Goal: Transaction & Acquisition: Purchase product/service

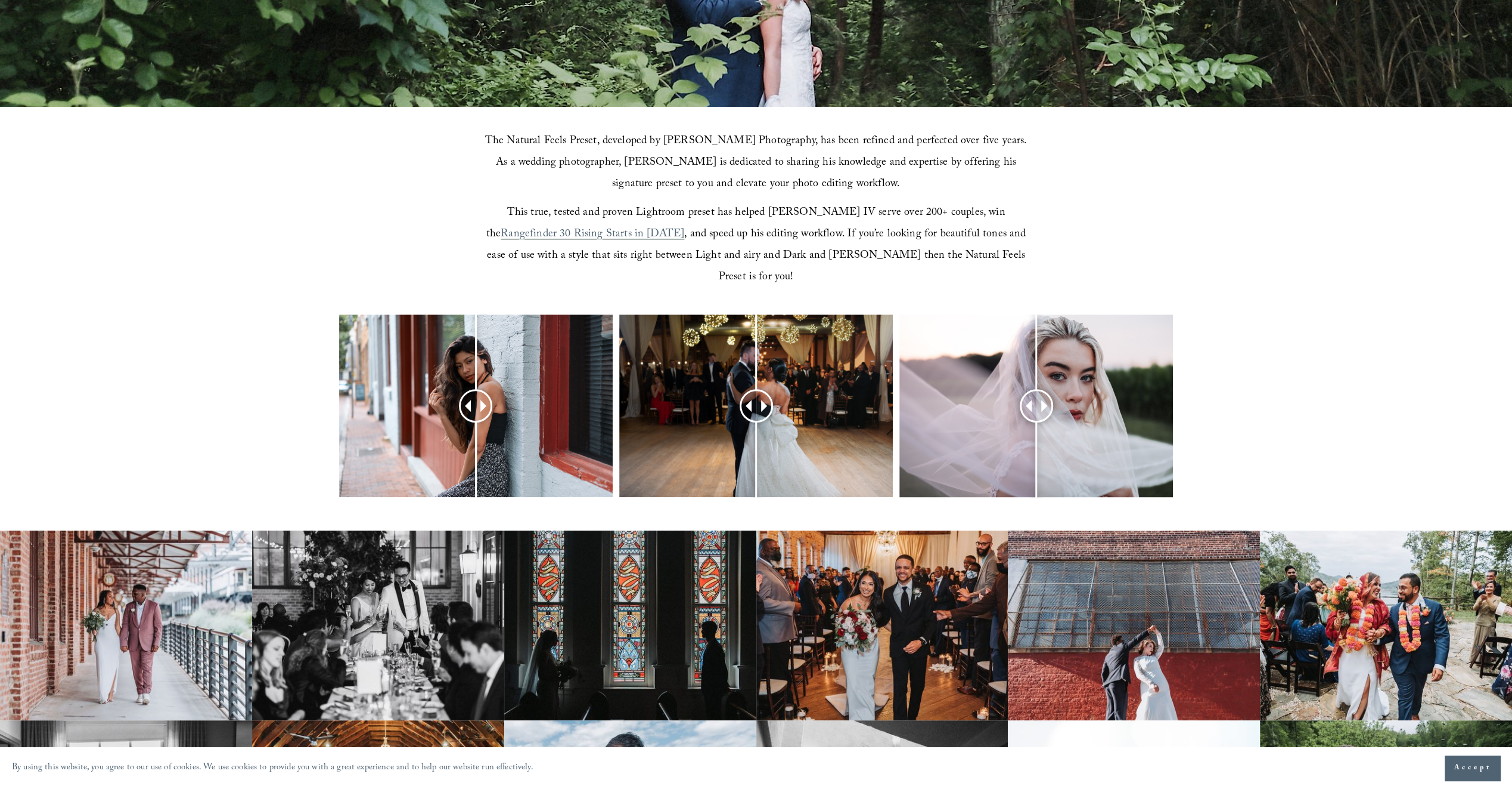
scroll to position [477, 0]
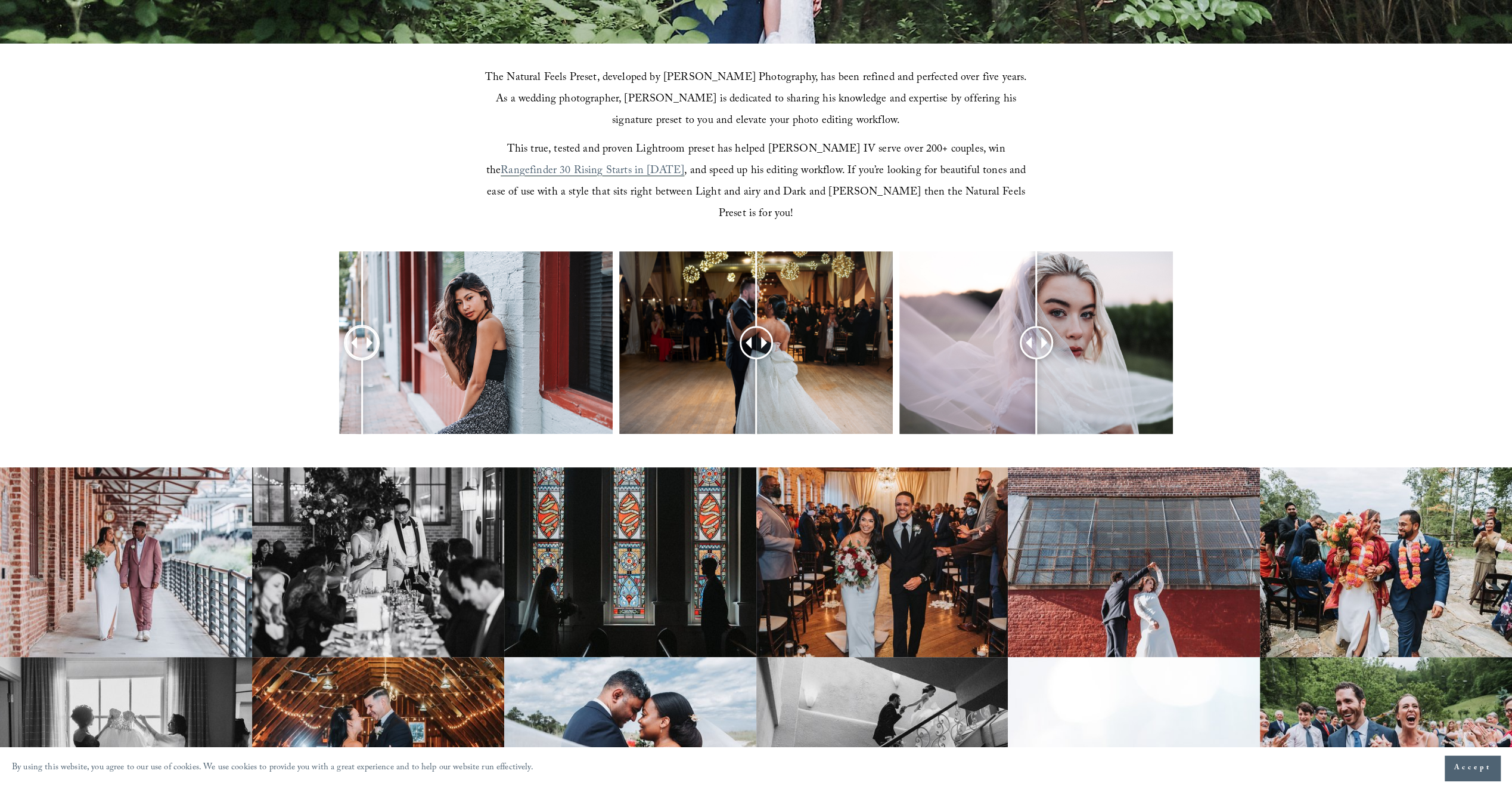
drag, startPoint x: 474, startPoint y: 323, endPoint x: 362, endPoint y: 323, distance: 112.0
click at [362, 327] on div at bounding box center [362, 342] width 31 height 31
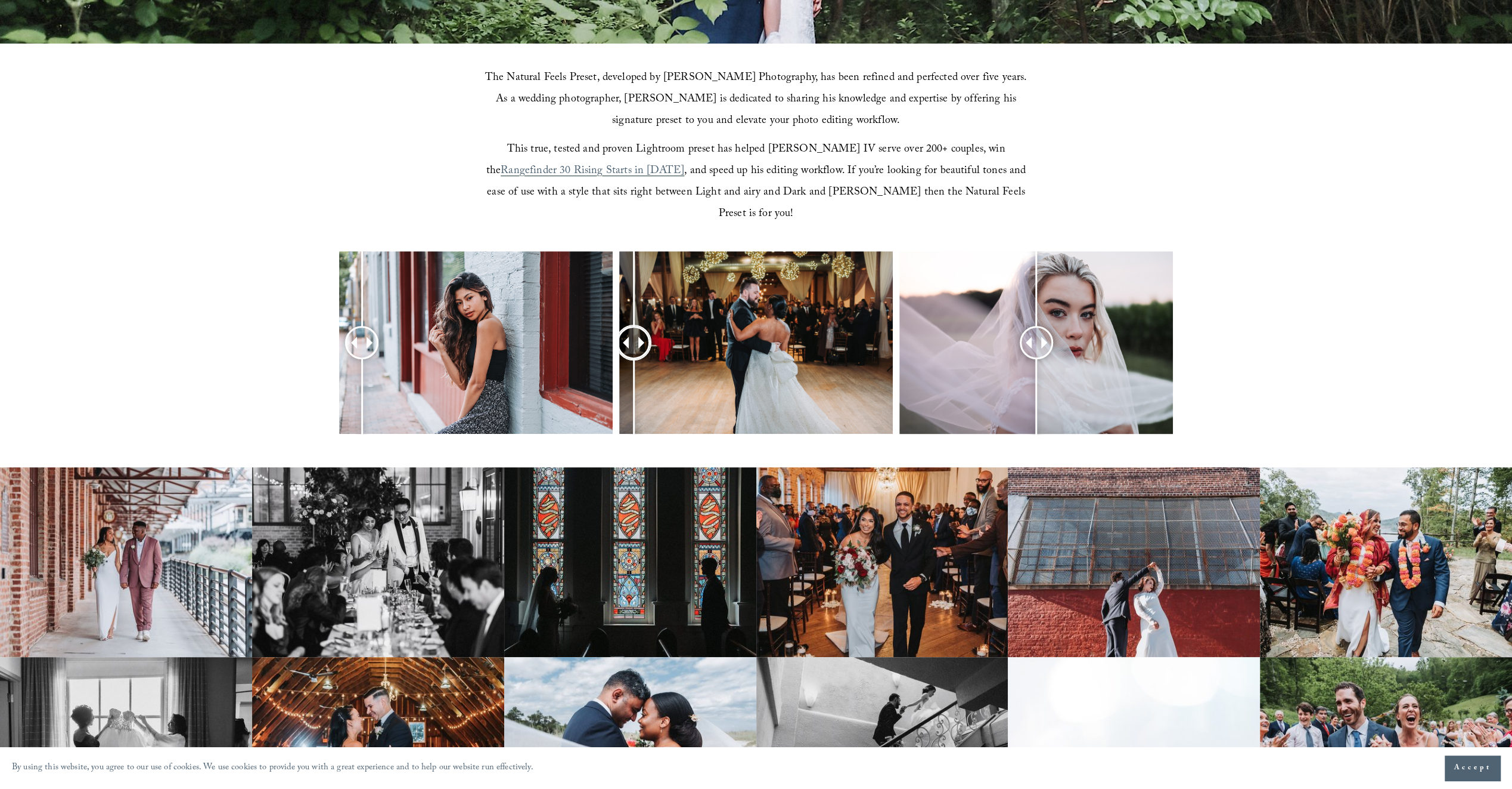
drag, startPoint x: 757, startPoint y: 321, endPoint x: 634, endPoint y: 324, distance: 123.0
click at [634, 326] on div at bounding box center [634, 342] width 32 height 32
drag, startPoint x: 1040, startPoint y: 321, endPoint x: 1003, endPoint y: 324, distance: 37.1
click at [1003, 327] on div at bounding box center [1003, 342] width 31 height 31
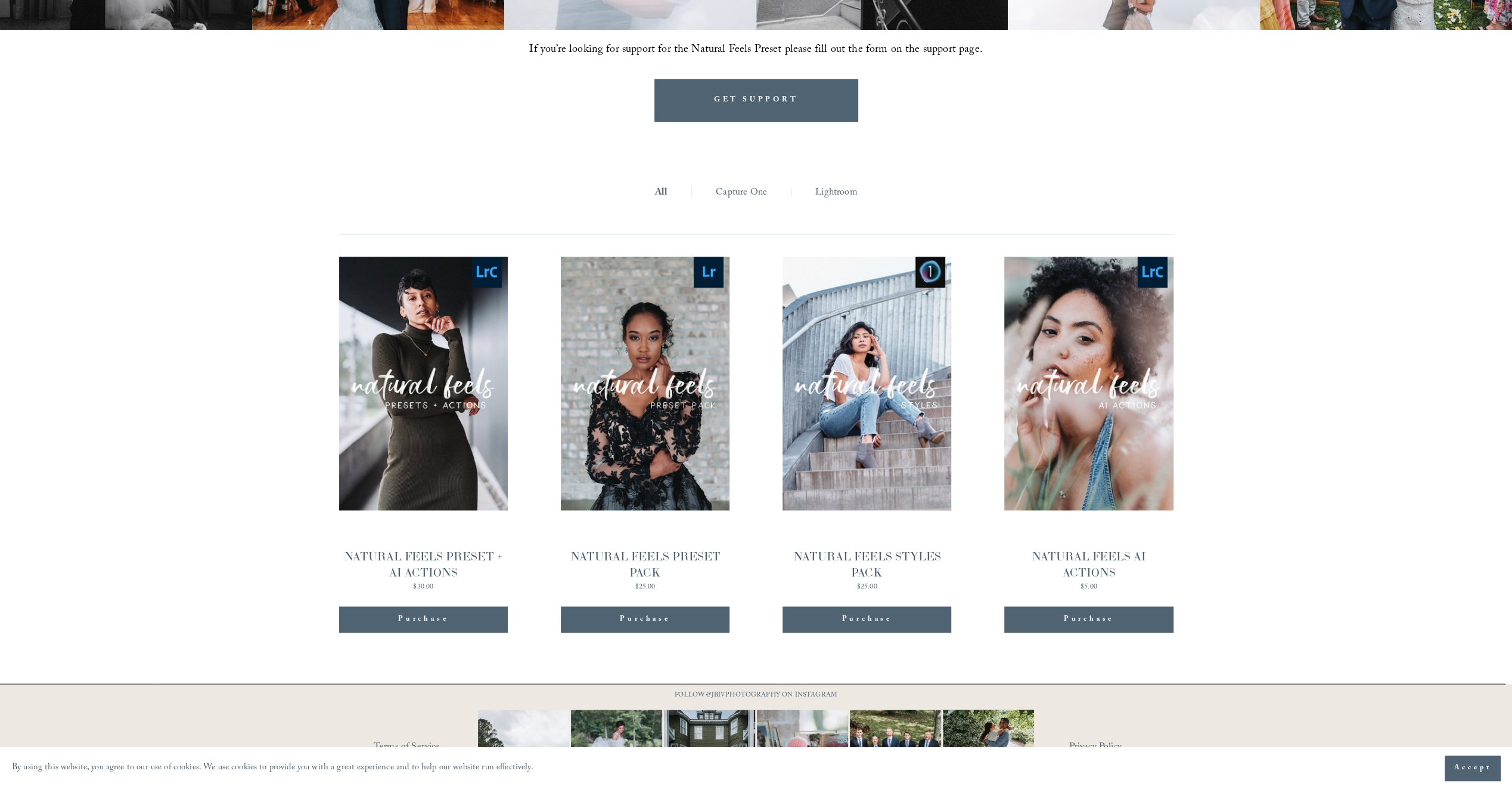
scroll to position [1330, 0]
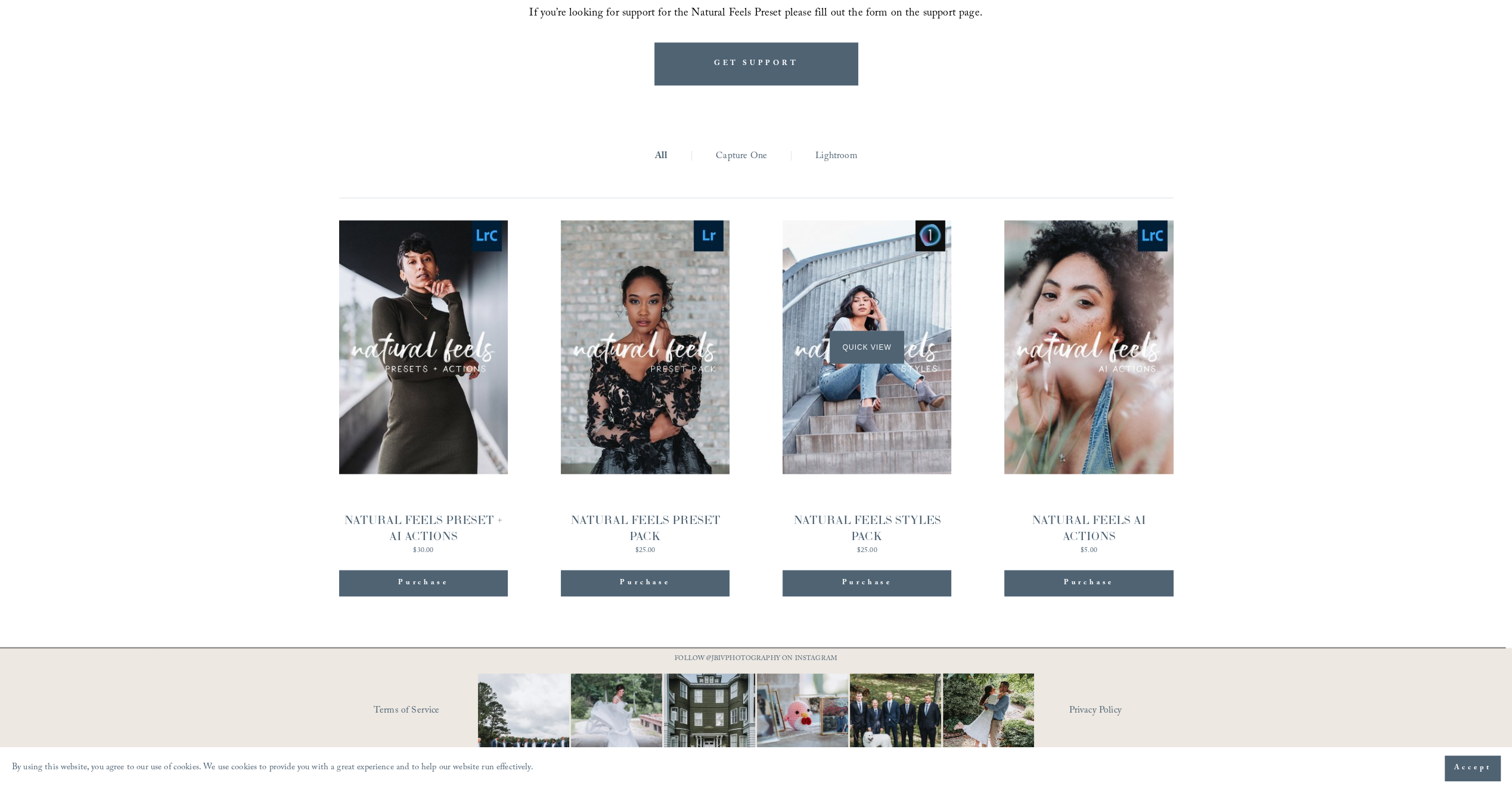
click at [863, 330] on span "Quick View" at bounding box center [867, 346] width 75 height 33
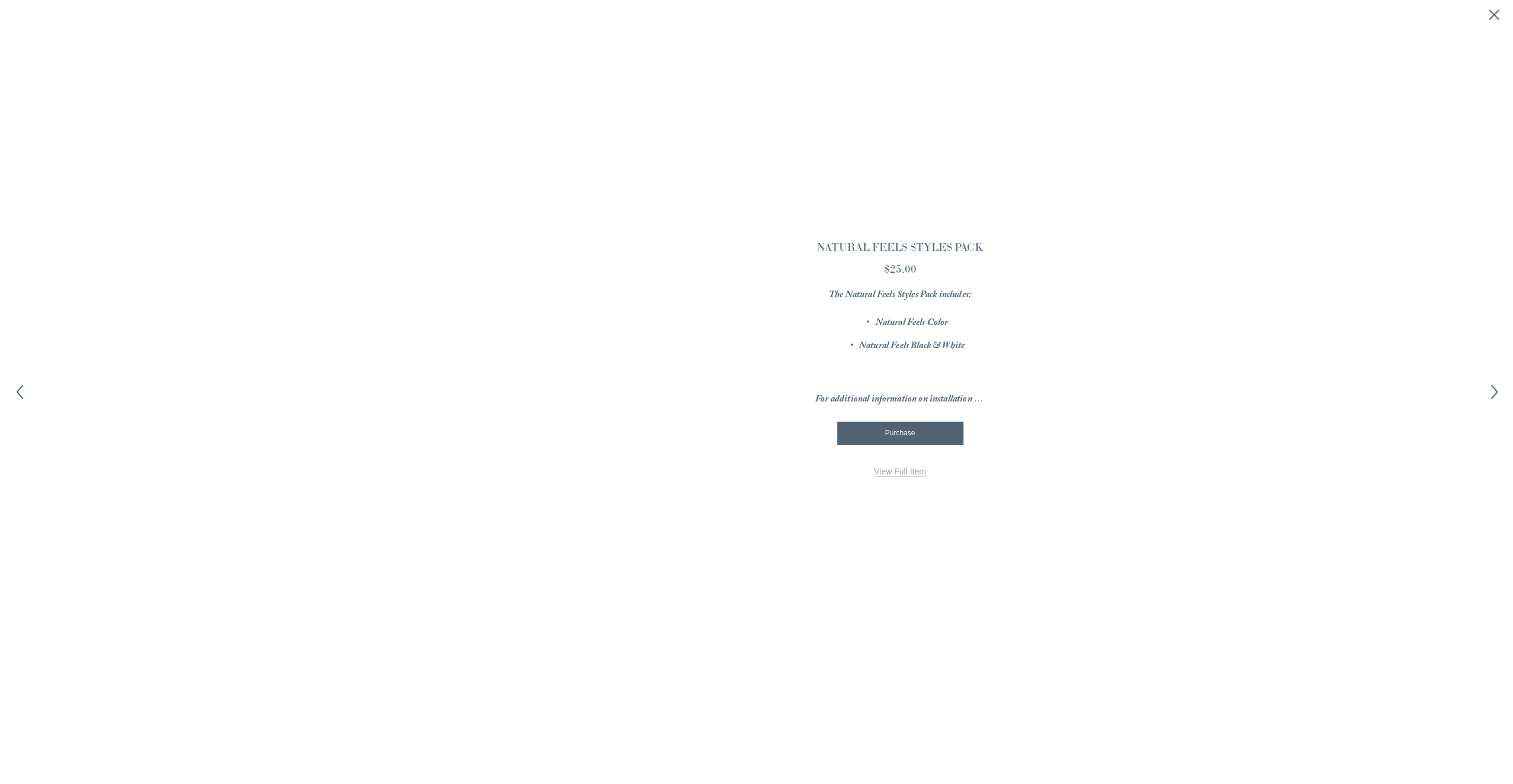
scroll to position [1324, 0]
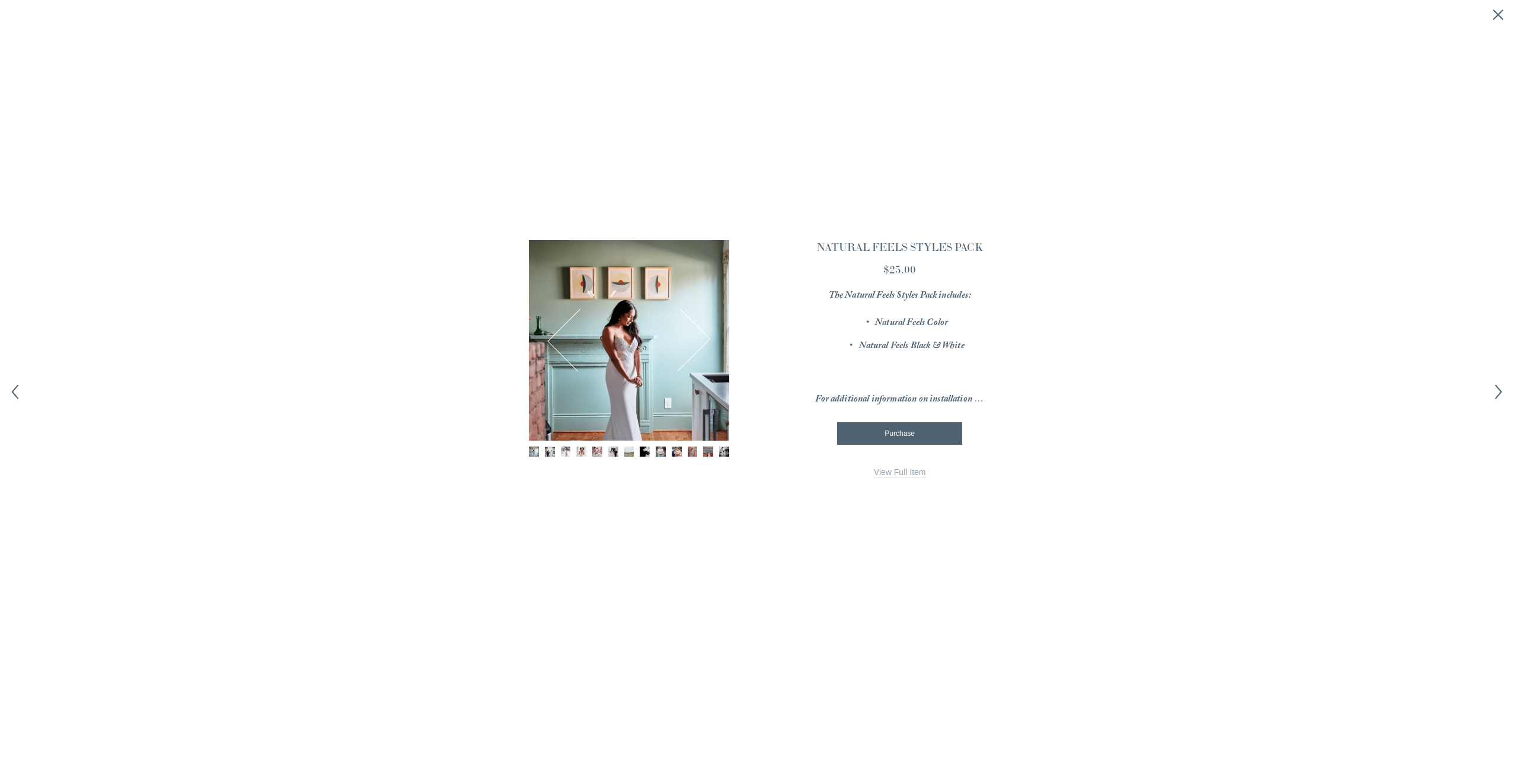
click at [547, 453] on img "Image 2 of 13" at bounding box center [550, 451] width 10 height 10
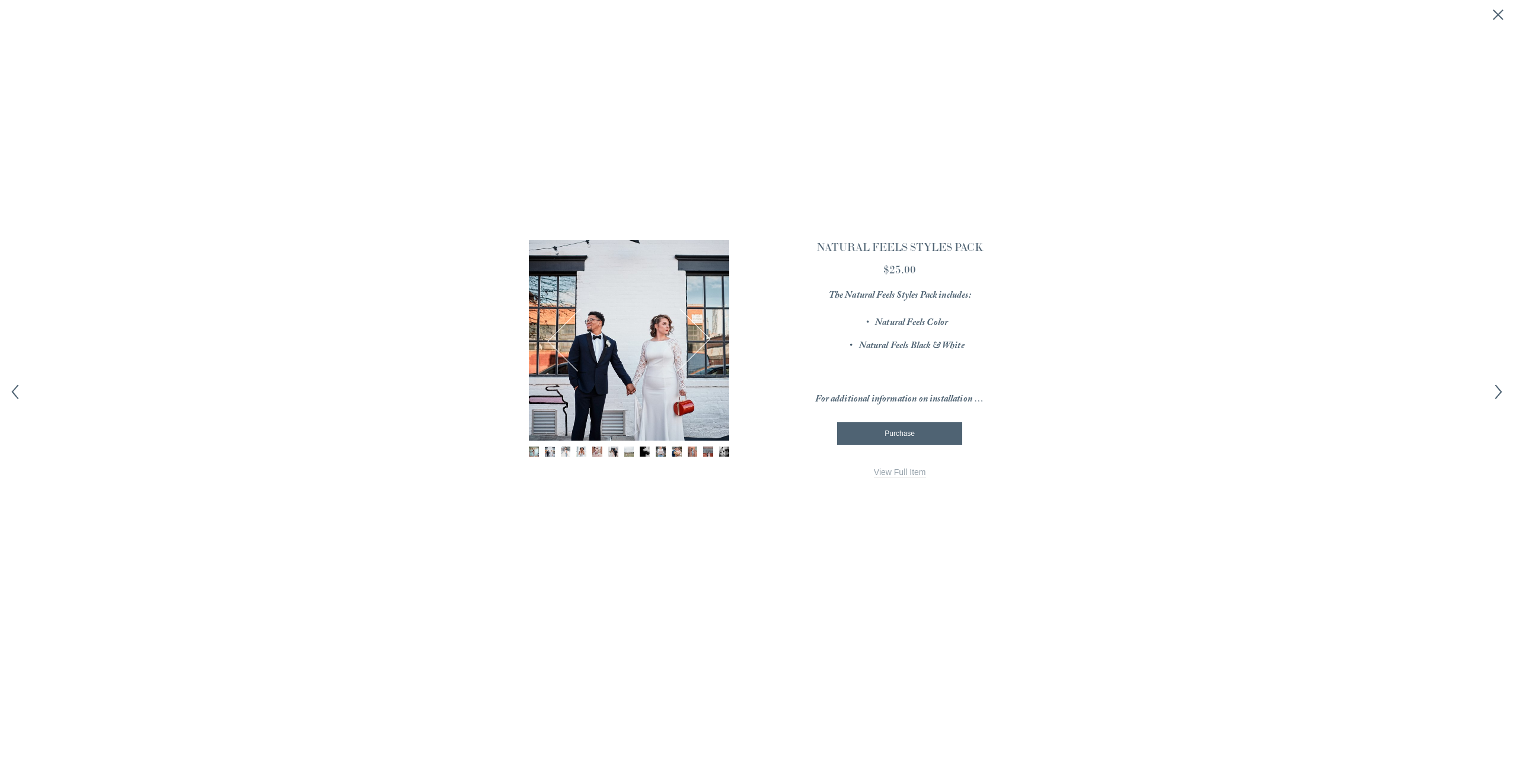
click at [565, 451] on img "Image 3 of 13" at bounding box center [566, 451] width 10 height 10
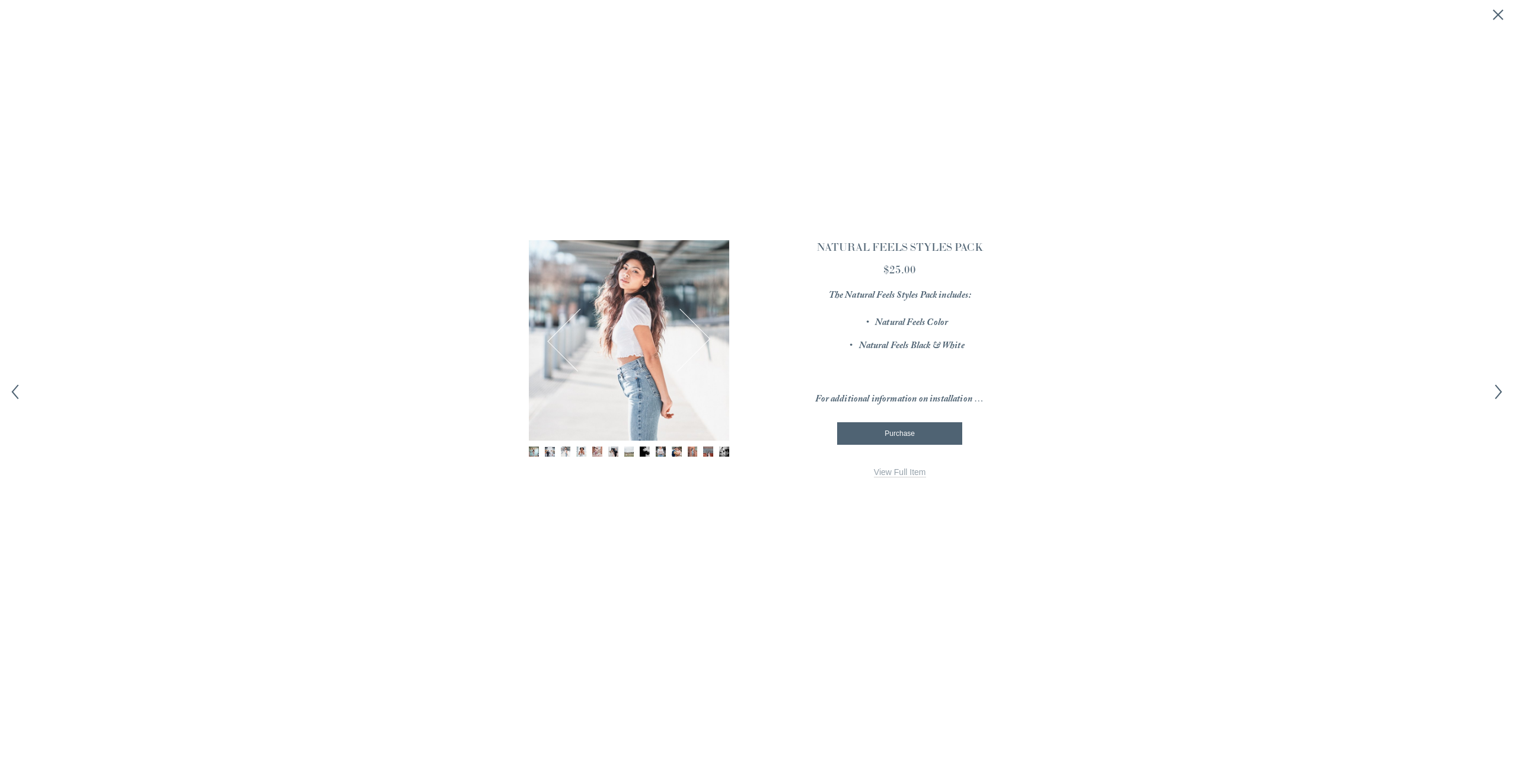
click at [586, 452] on img "Image 4 of 13" at bounding box center [581, 451] width 10 height 10
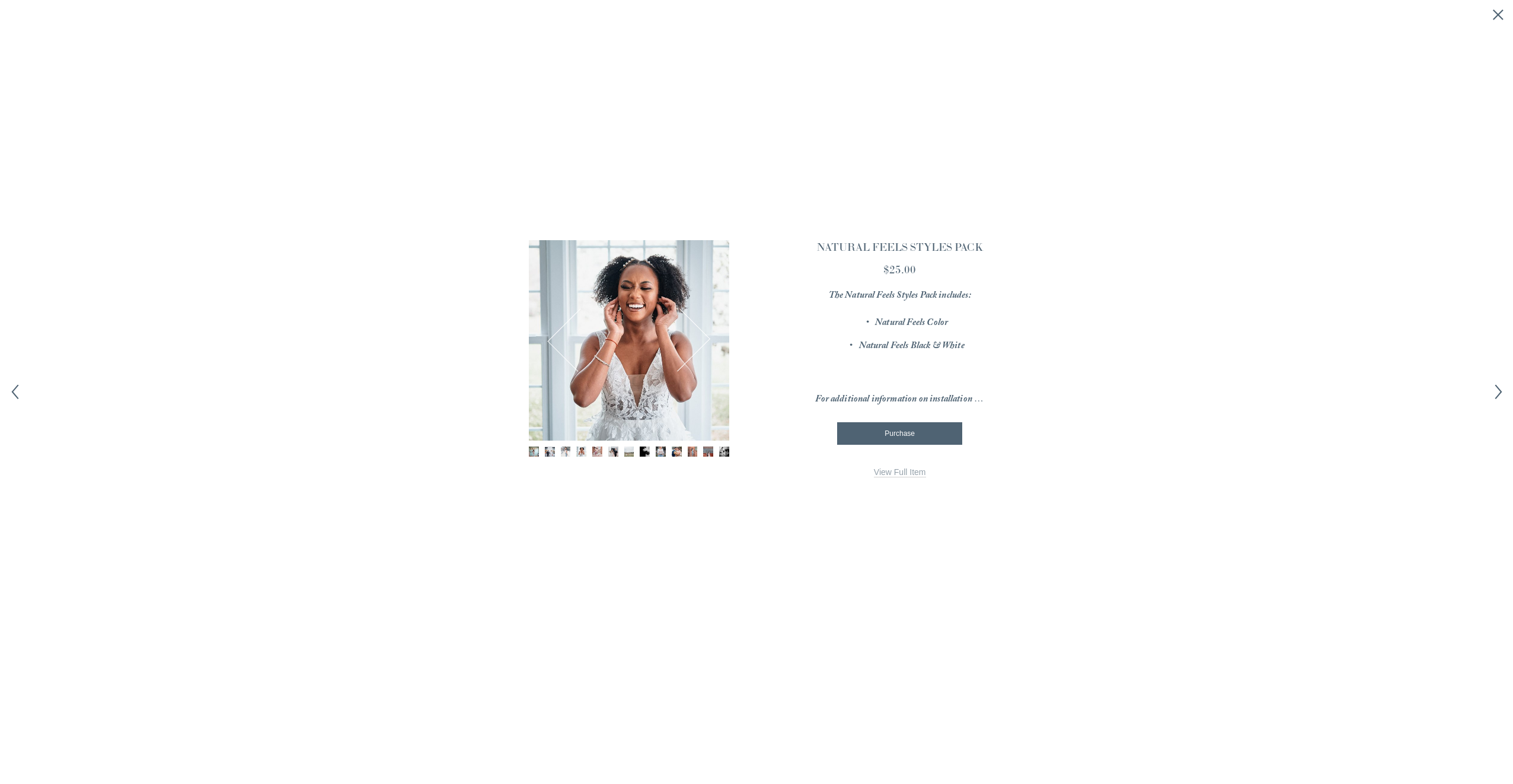
click at [706, 340] on button "Next" at bounding box center [680, 340] width 55 height 58
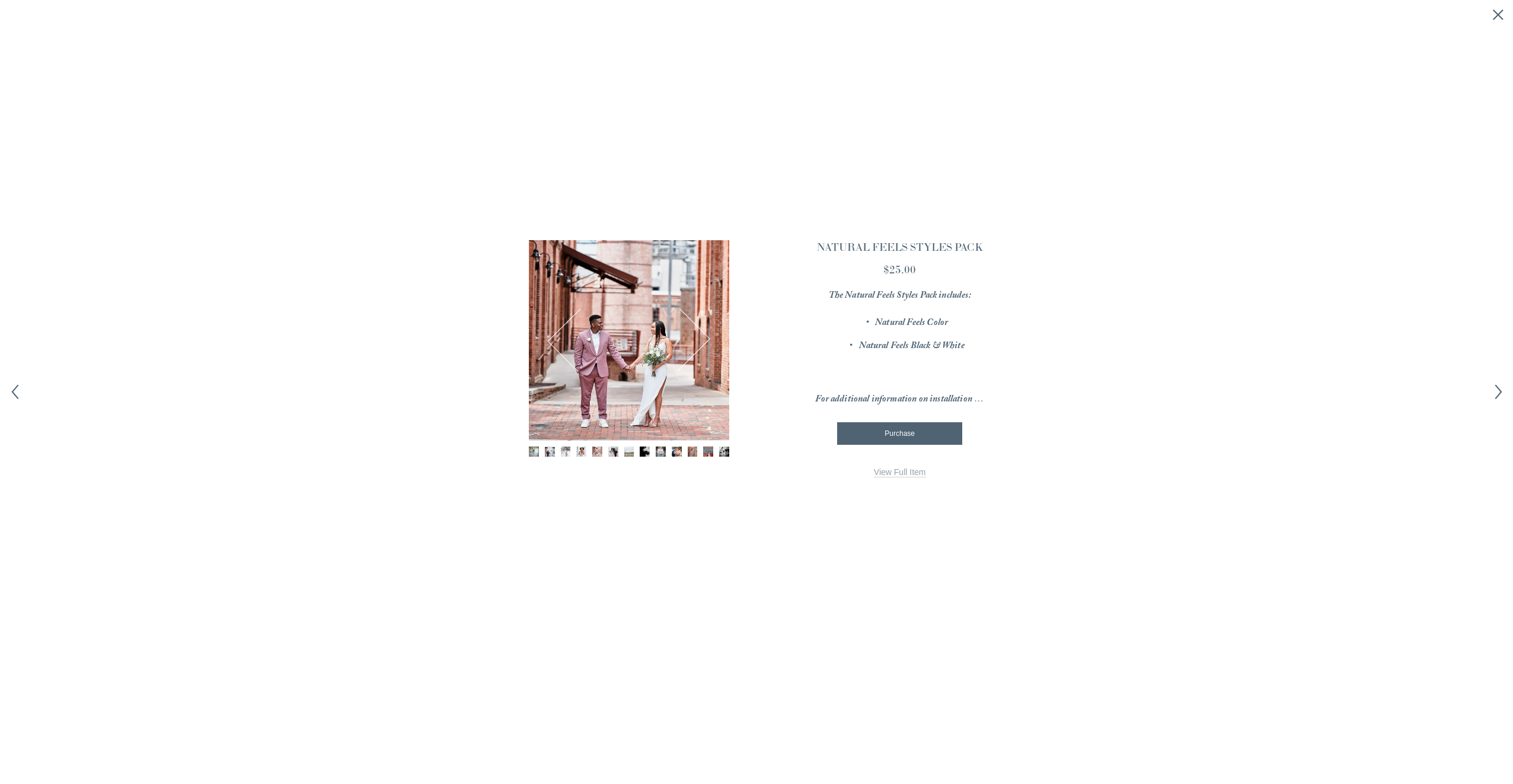
click at [706, 340] on button "Next" at bounding box center [680, 340] width 55 height 58
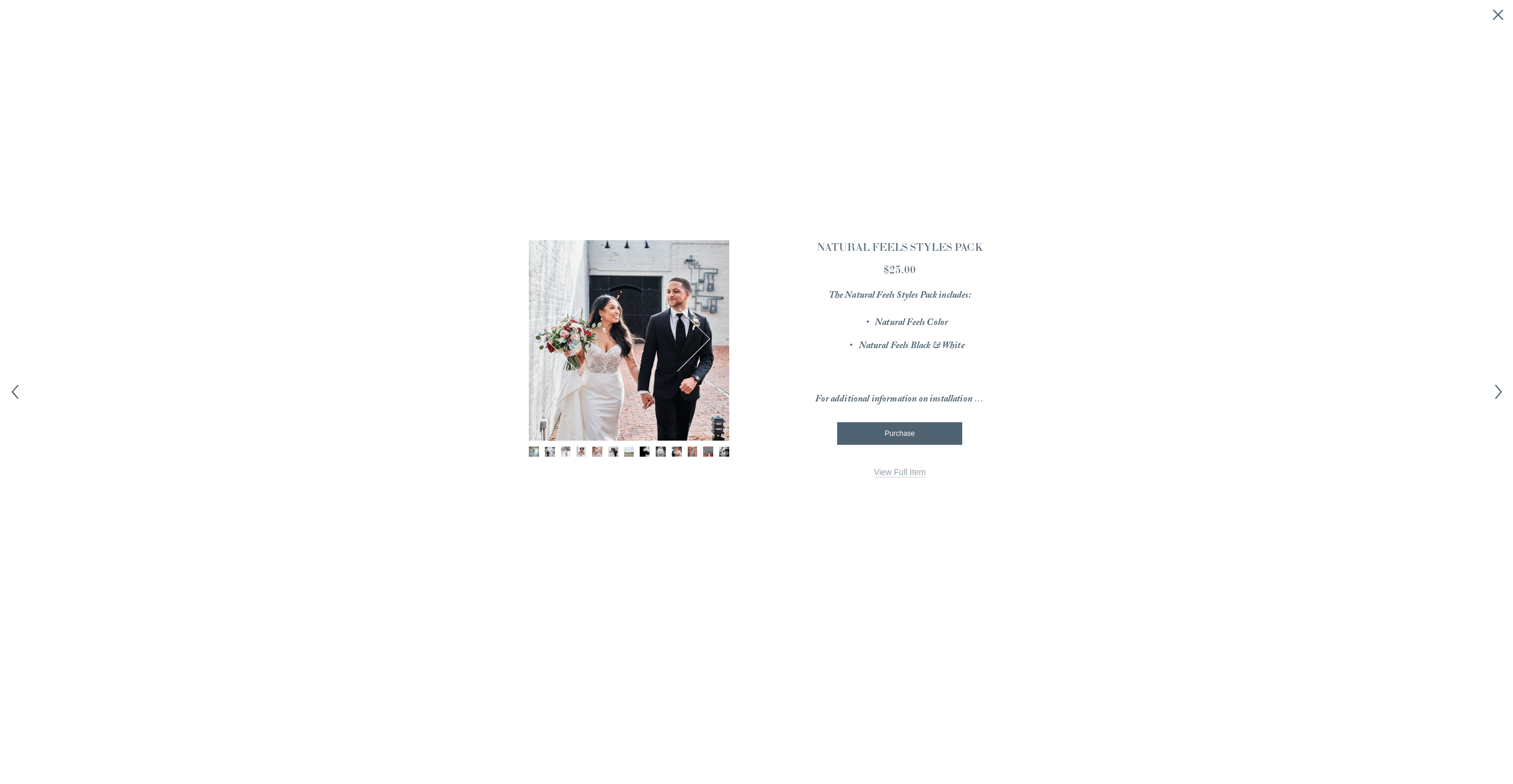
click at [706, 340] on button "Next" at bounding box center [680, 340] width 55 height 58
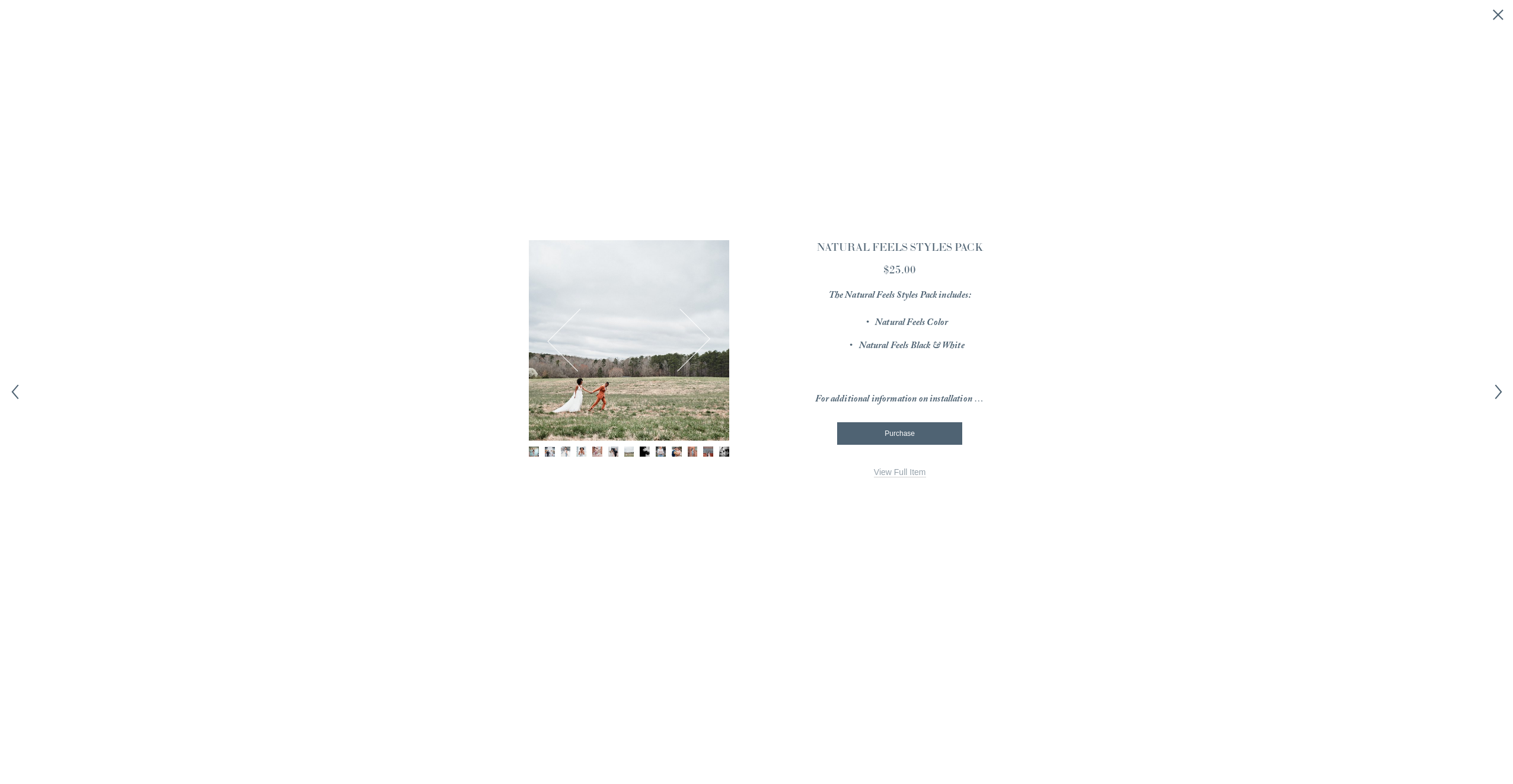
click at [706, 340] on button "Next" at bounding box center [680, 340] width 55 height 58
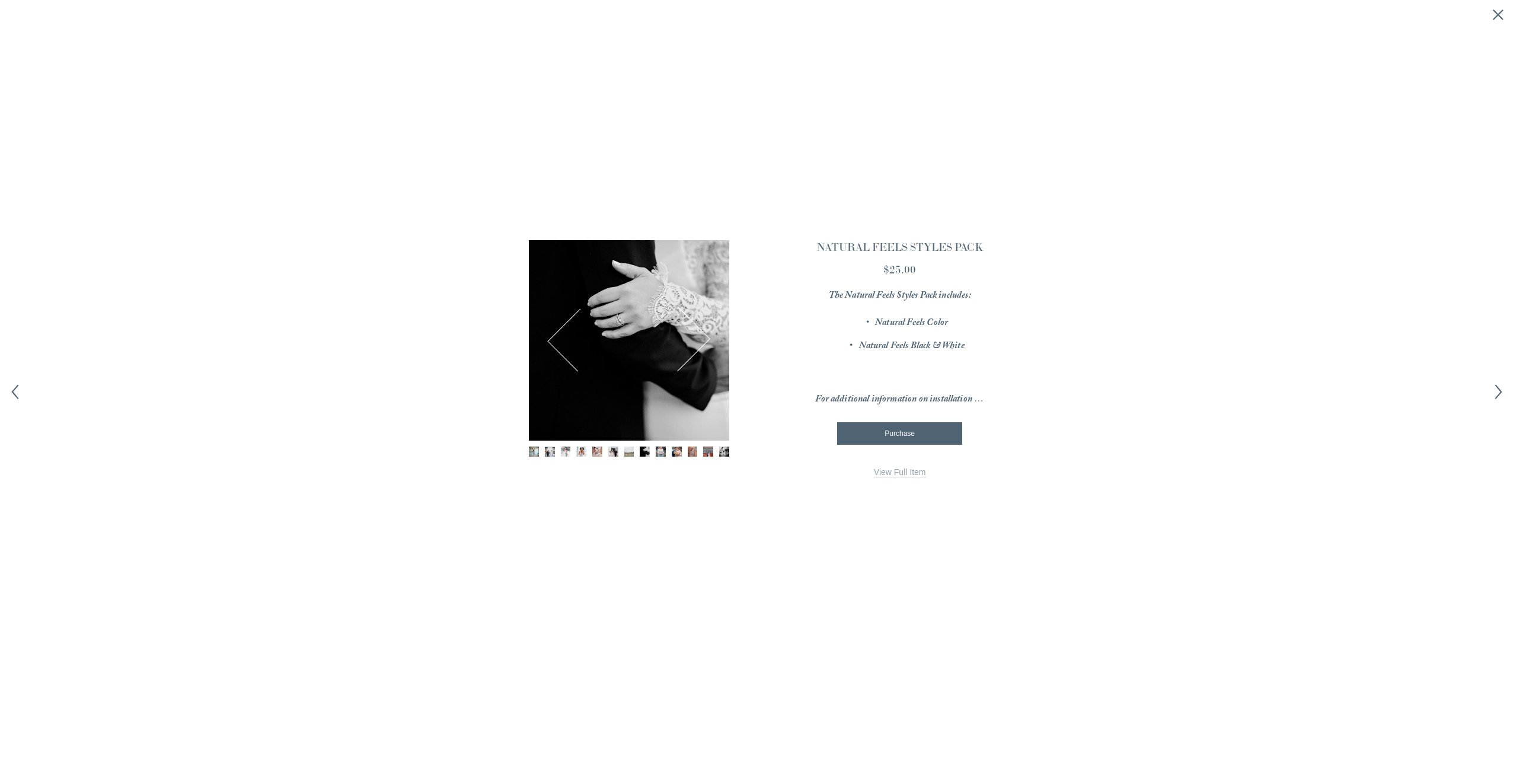
click at [706, 340] on button "Next" at bounding box center [680, 340] width 55 height 58
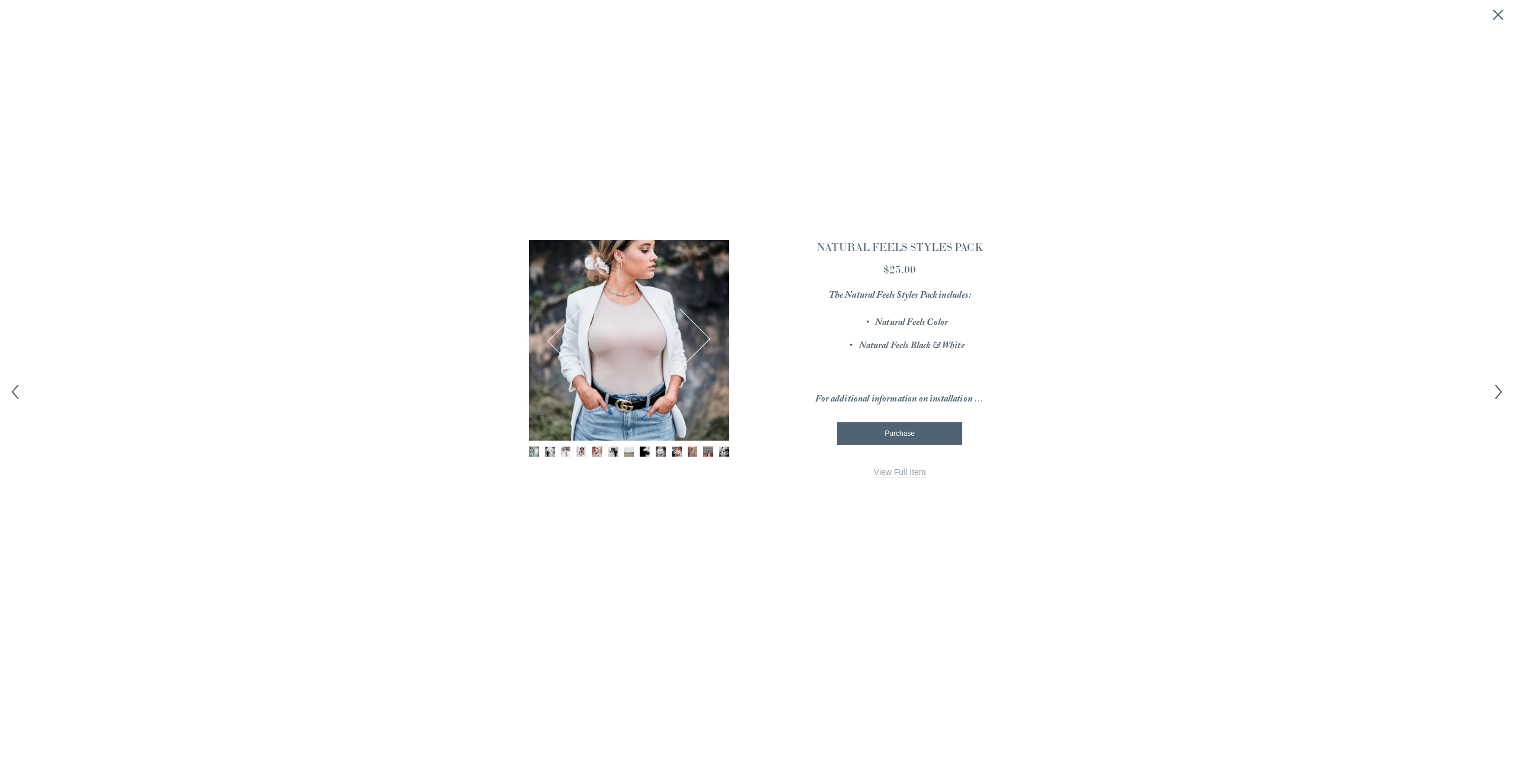
click at [706, 340] on button "Next" at bounding box center [680, 340] width 55 height 58
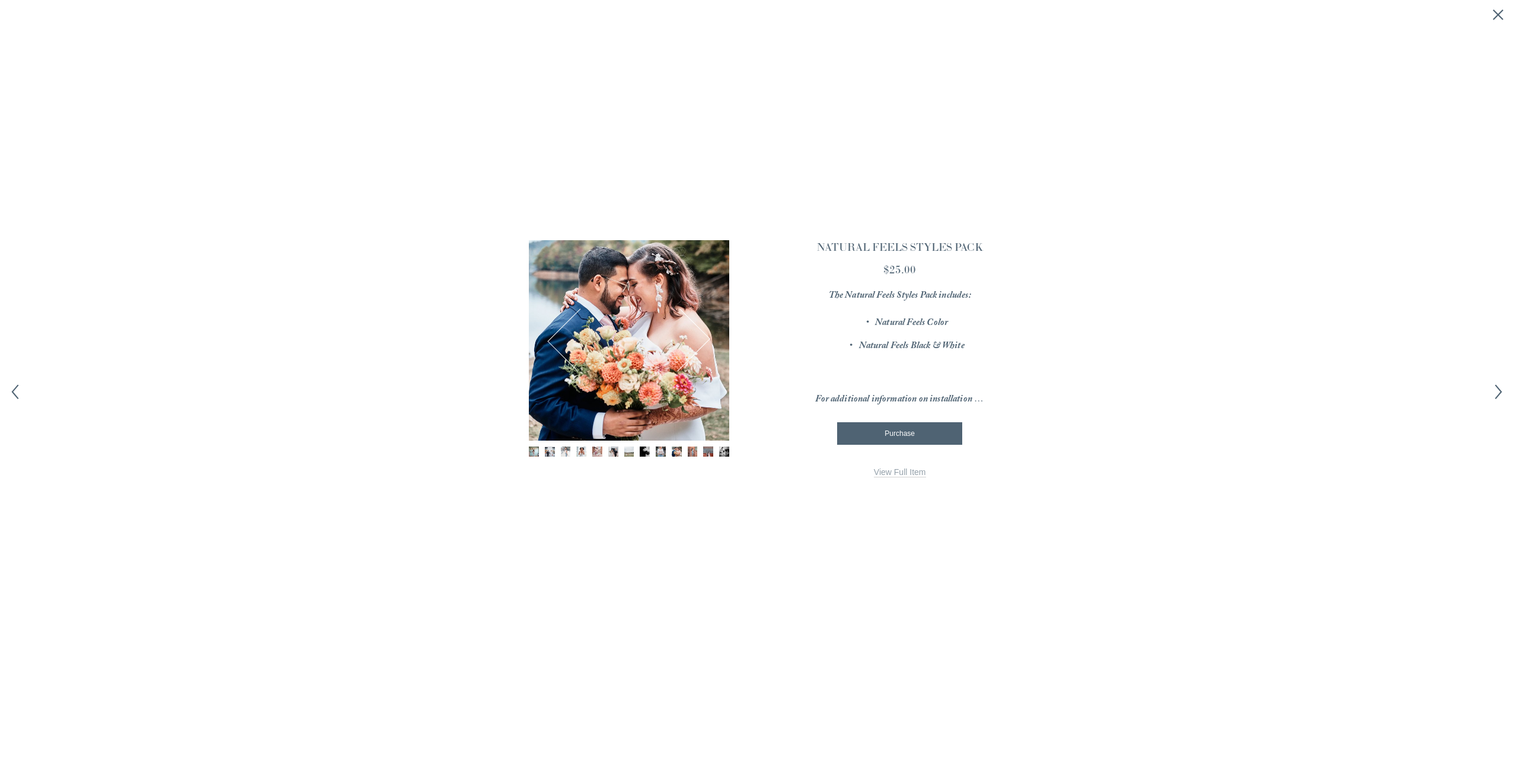
click at [706, 340] on button "Next" at bounding box center [680, 340] width 55 height 58
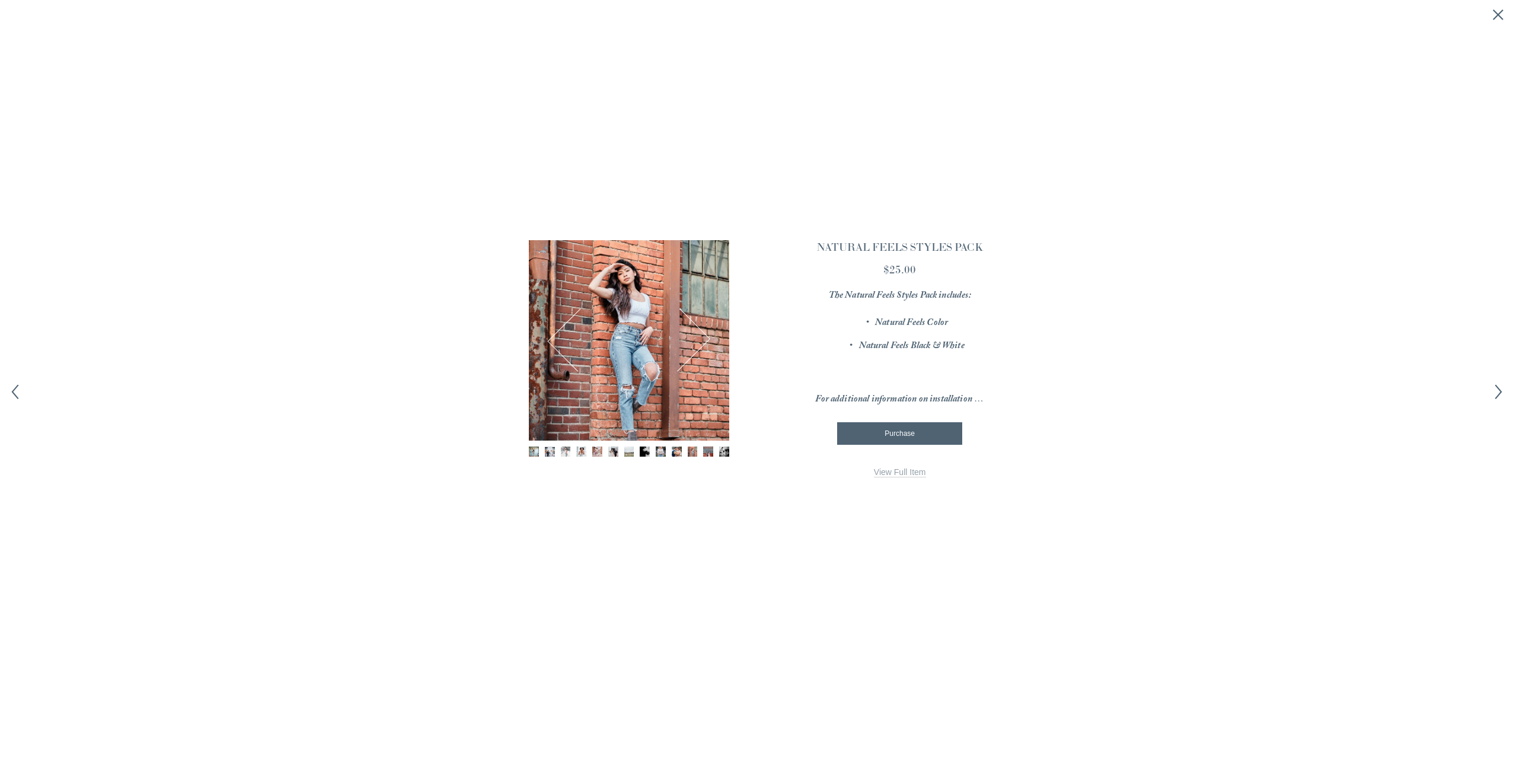
click at [706, 340] on button "Next" at bounding box center [680, 340] width 55 height 58
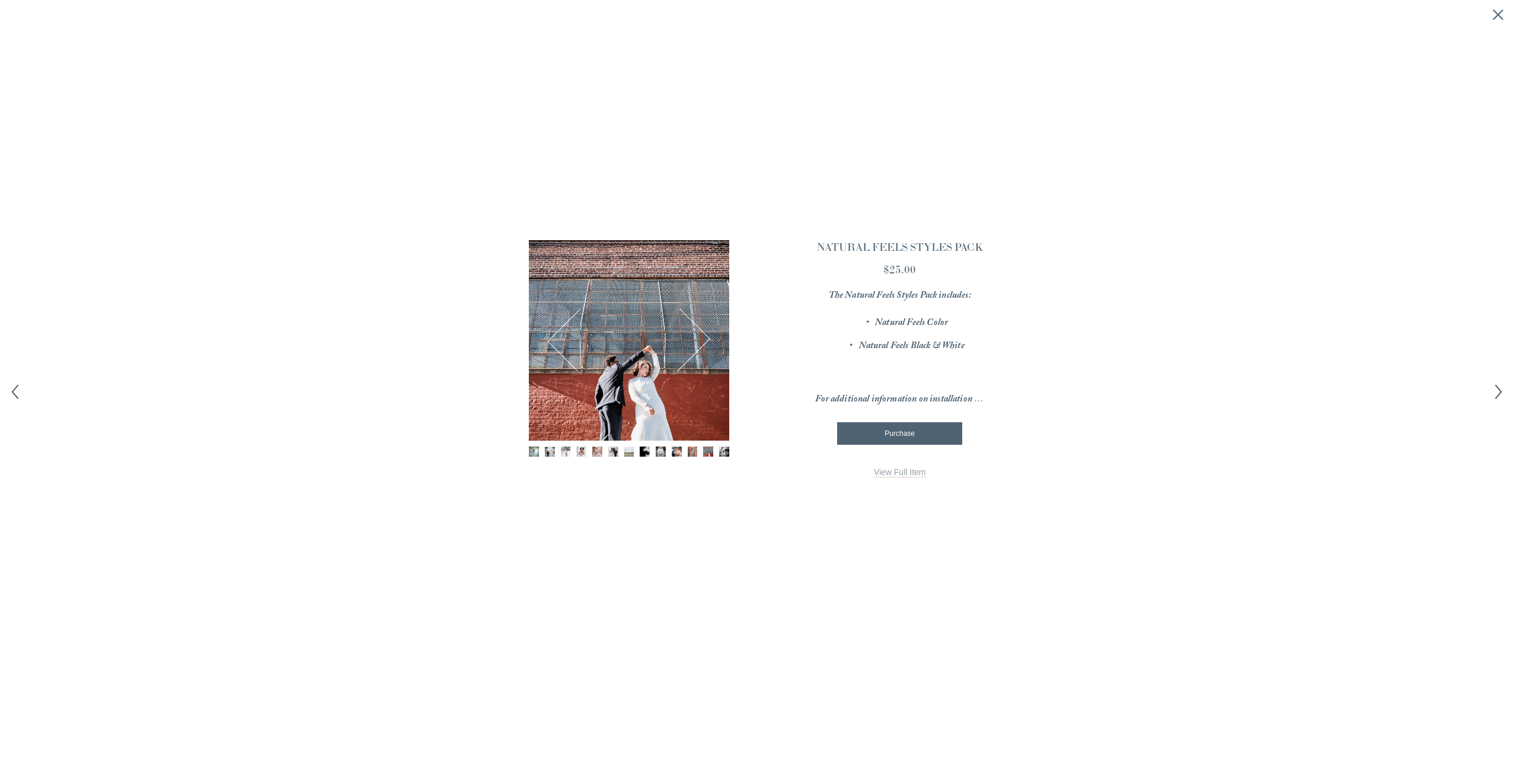
click at [706, 340] on button "Next" at bounding box center [680, 340] width 55 height 58
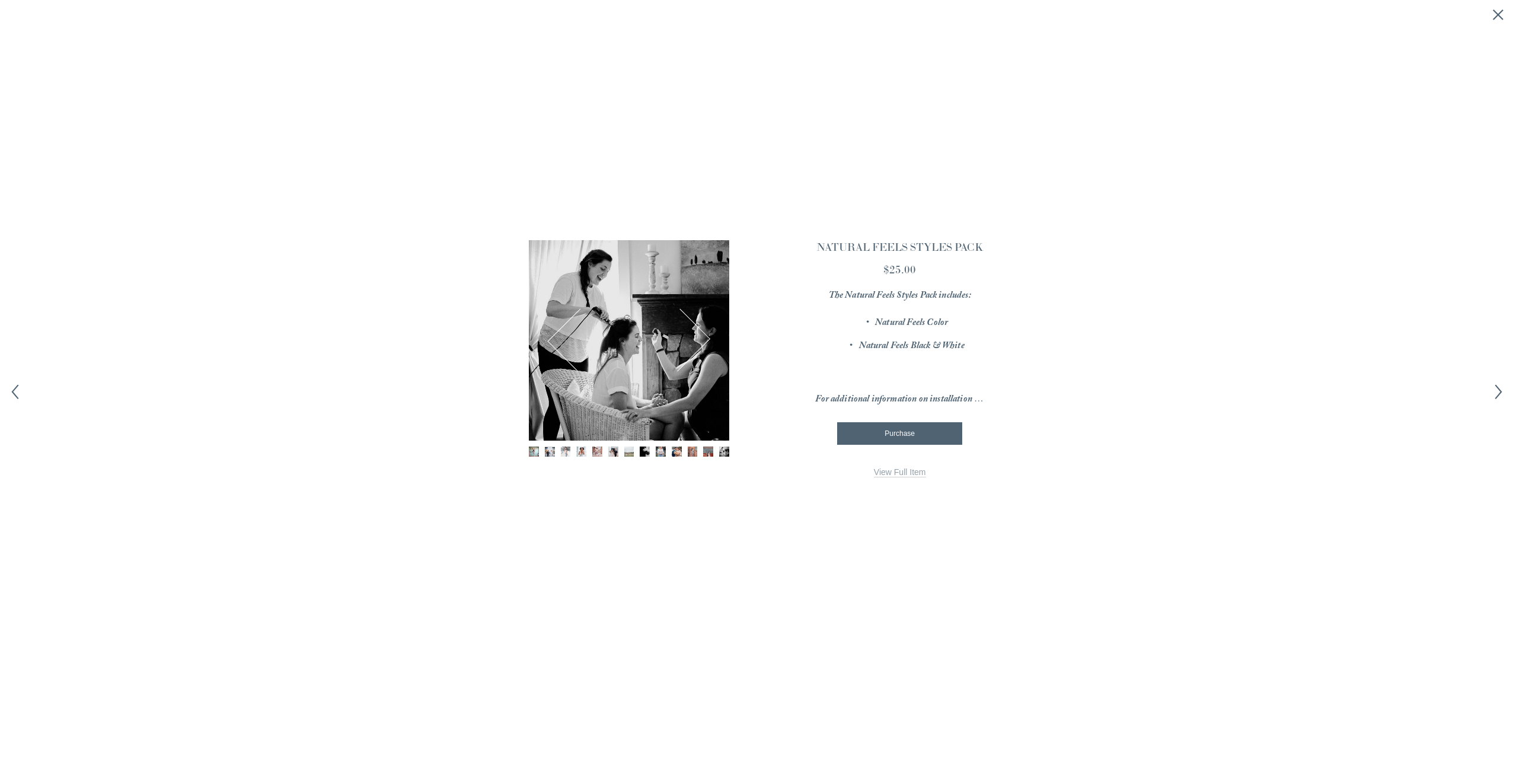
click at [706, 340] on button "Next" at bounding box center [680, 340] width 55 height 58
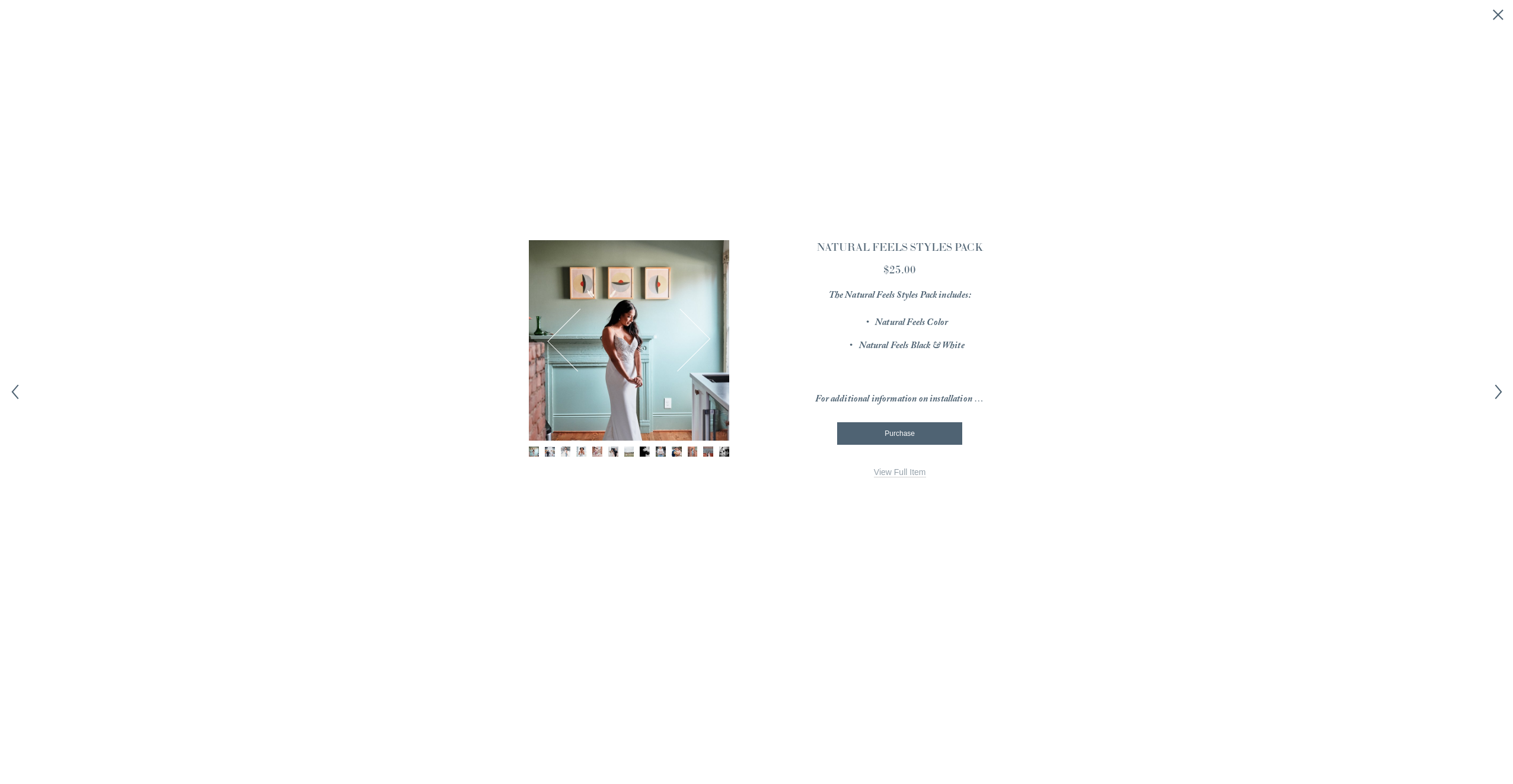
click at [706, 340] on button "Next" at bounding box center [680, 340] width 55 height 58
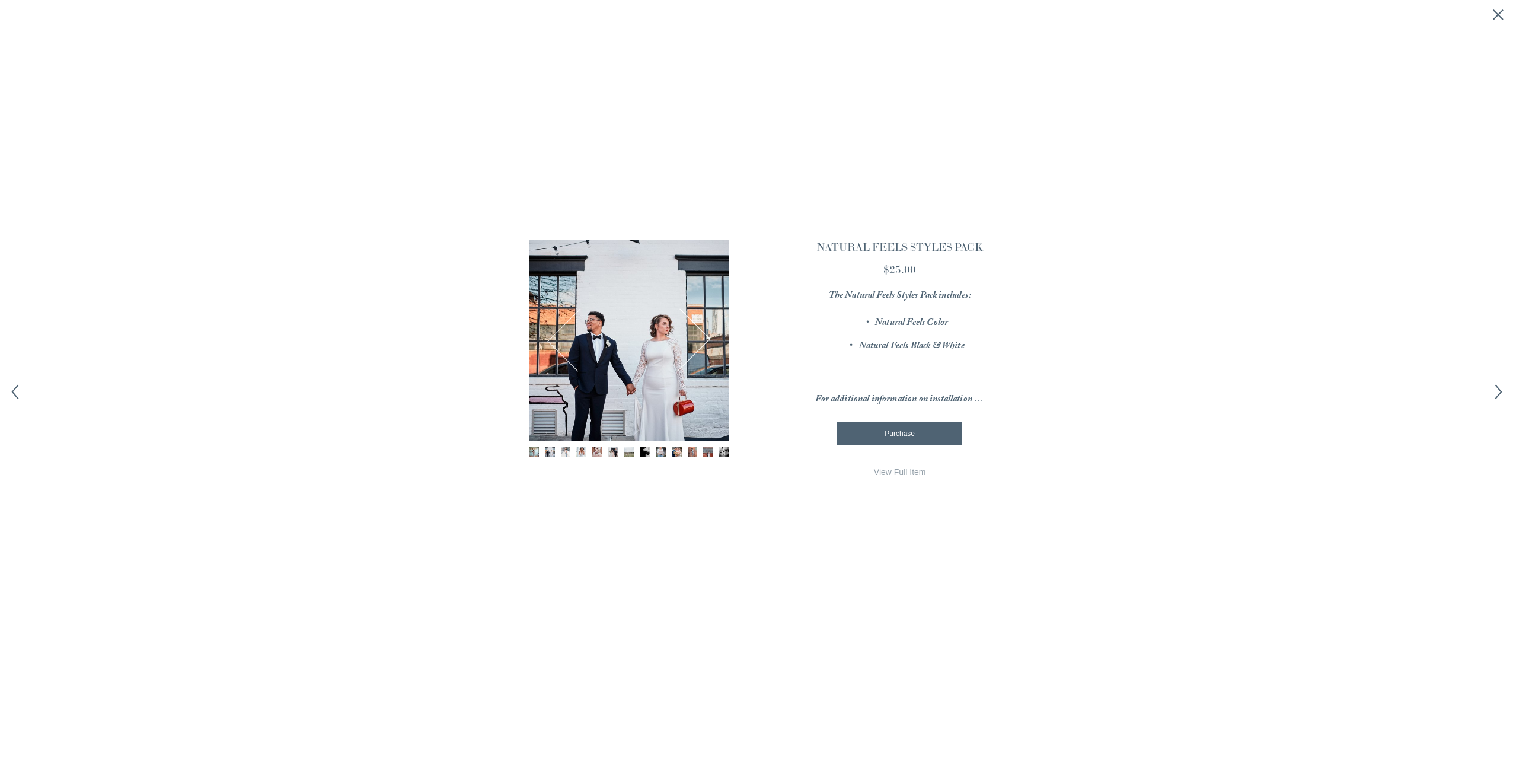
click at [706, 340] on button "Next" at bounding box center [680, 340] width 55 height 58
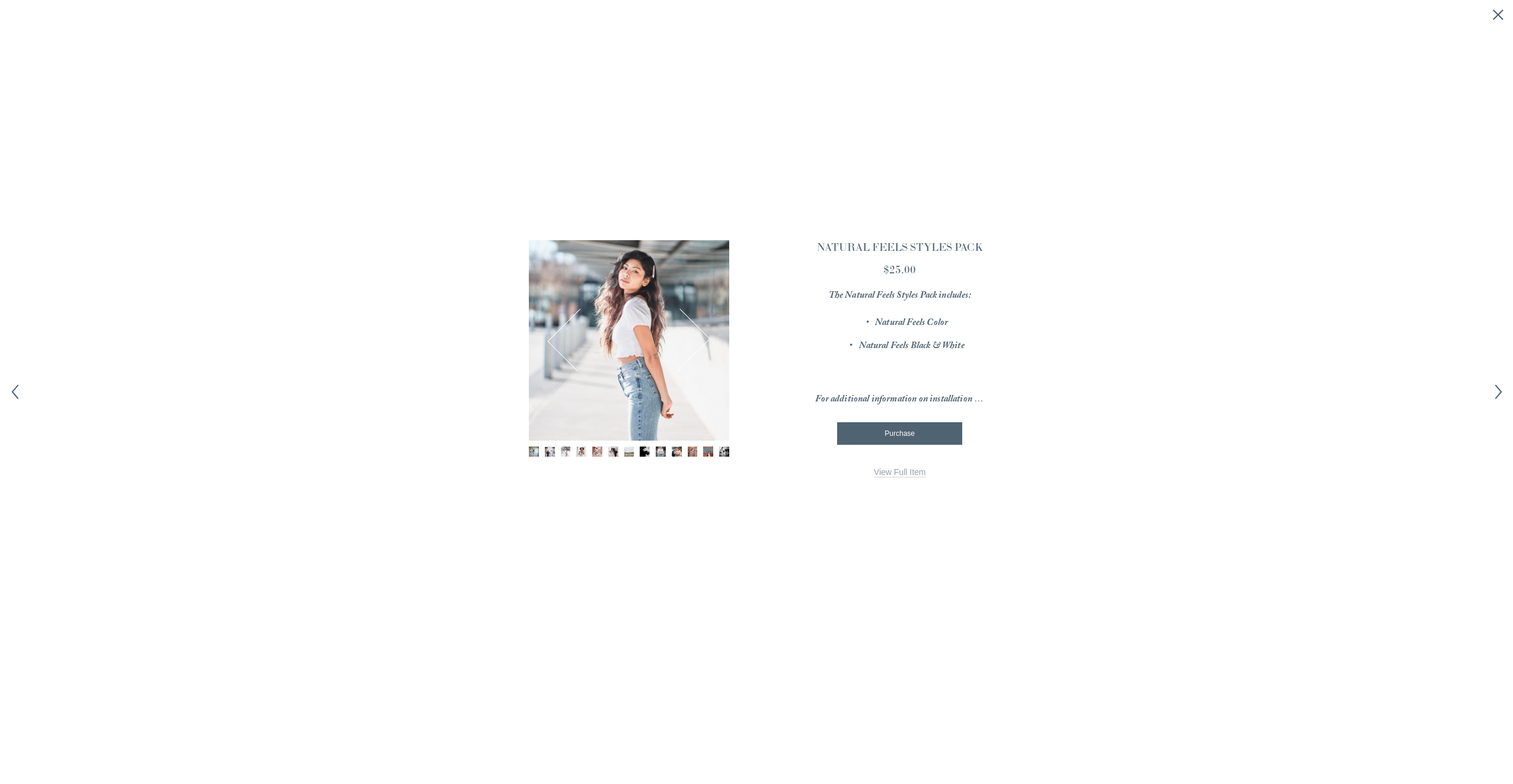
click at [706, 340] on button "Next" at bounding box center [680, 340] width 55 height 58
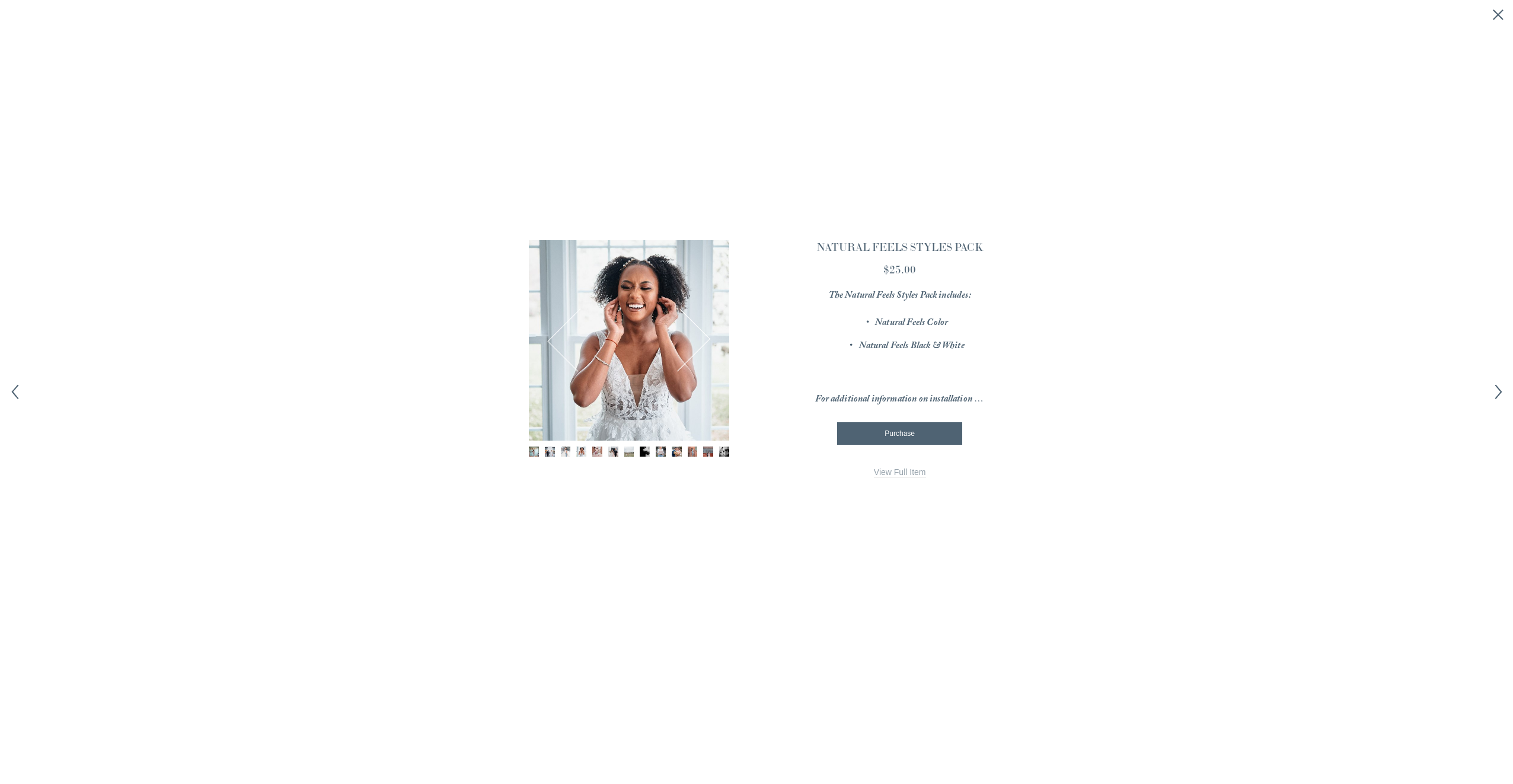
click at [706, 340] on button "Next" at bounding box center [680, 340] width 55 height 58
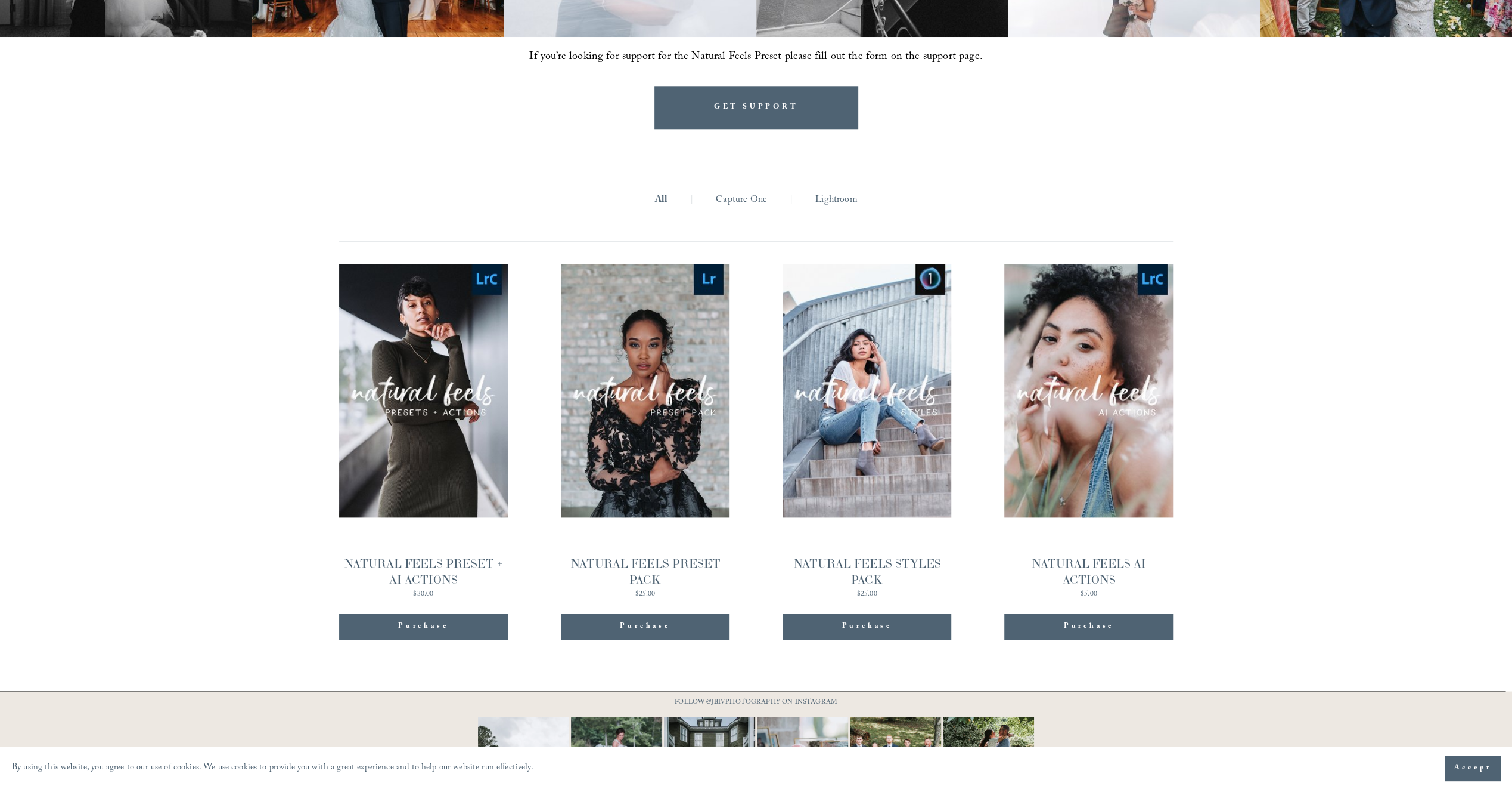
scroll to position [1312, 0]
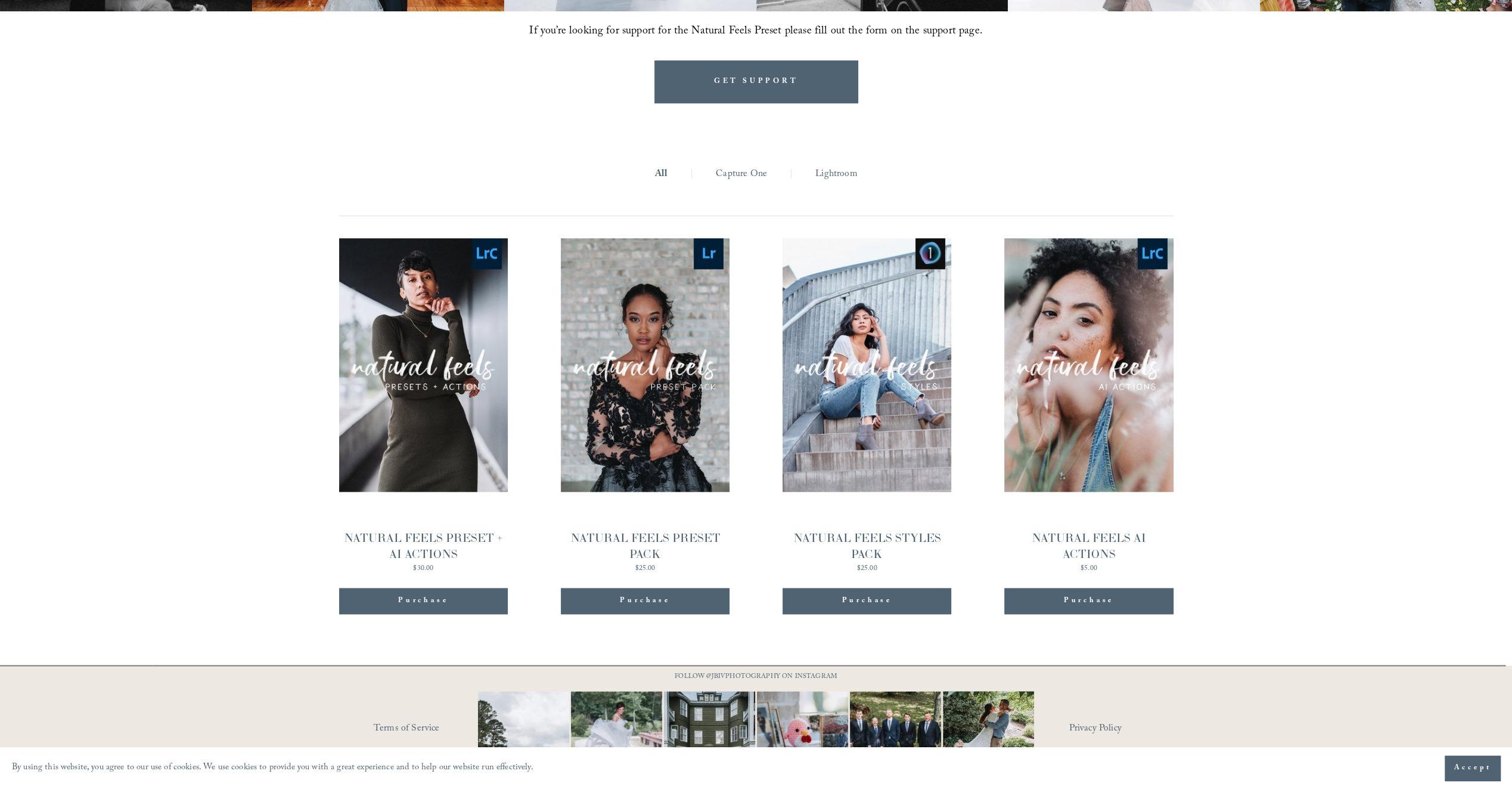
click at [845, 166] on link "Lightroom" at bounding box center [836, 175] width 41 height 19
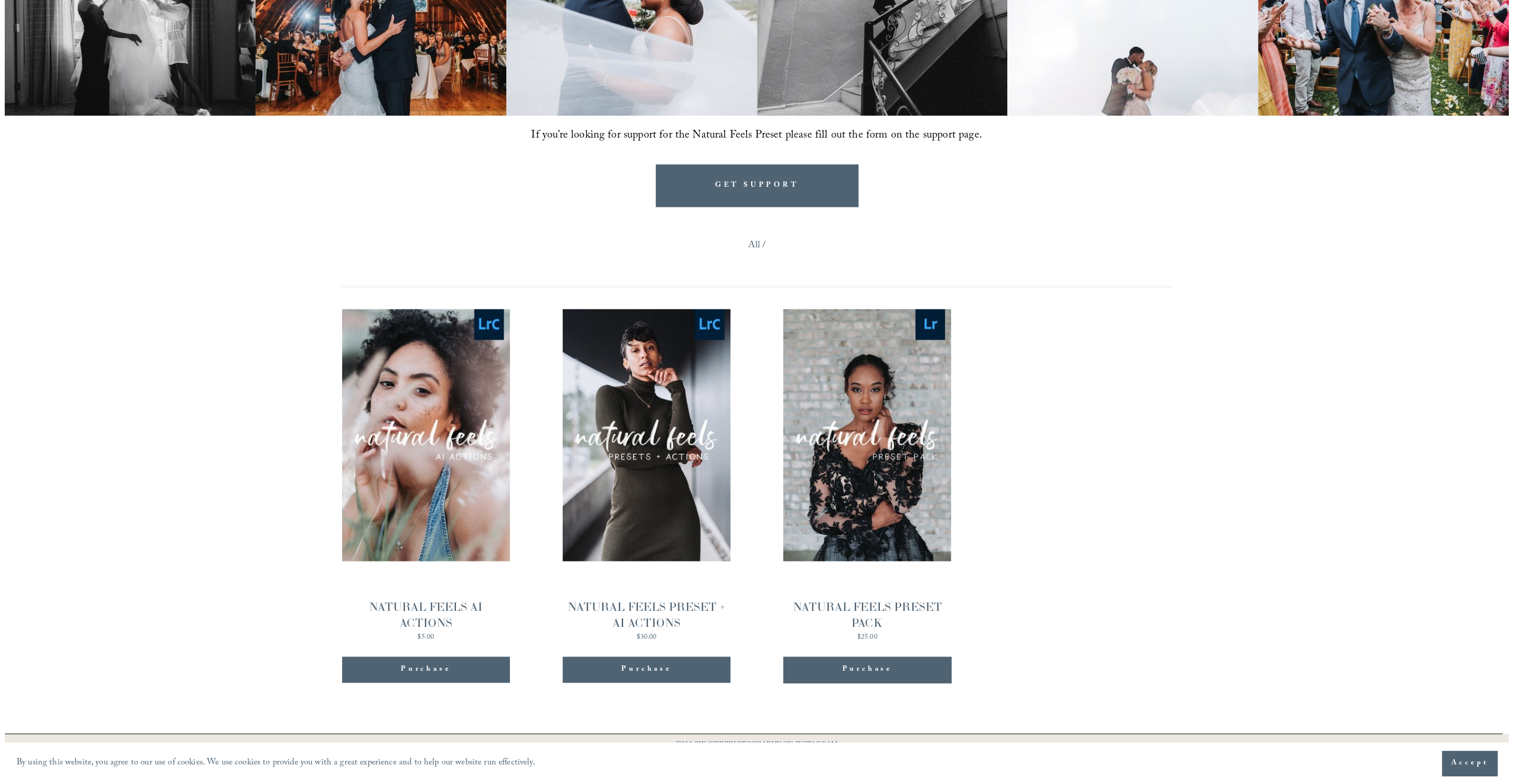
scroll to position [1290, 0]
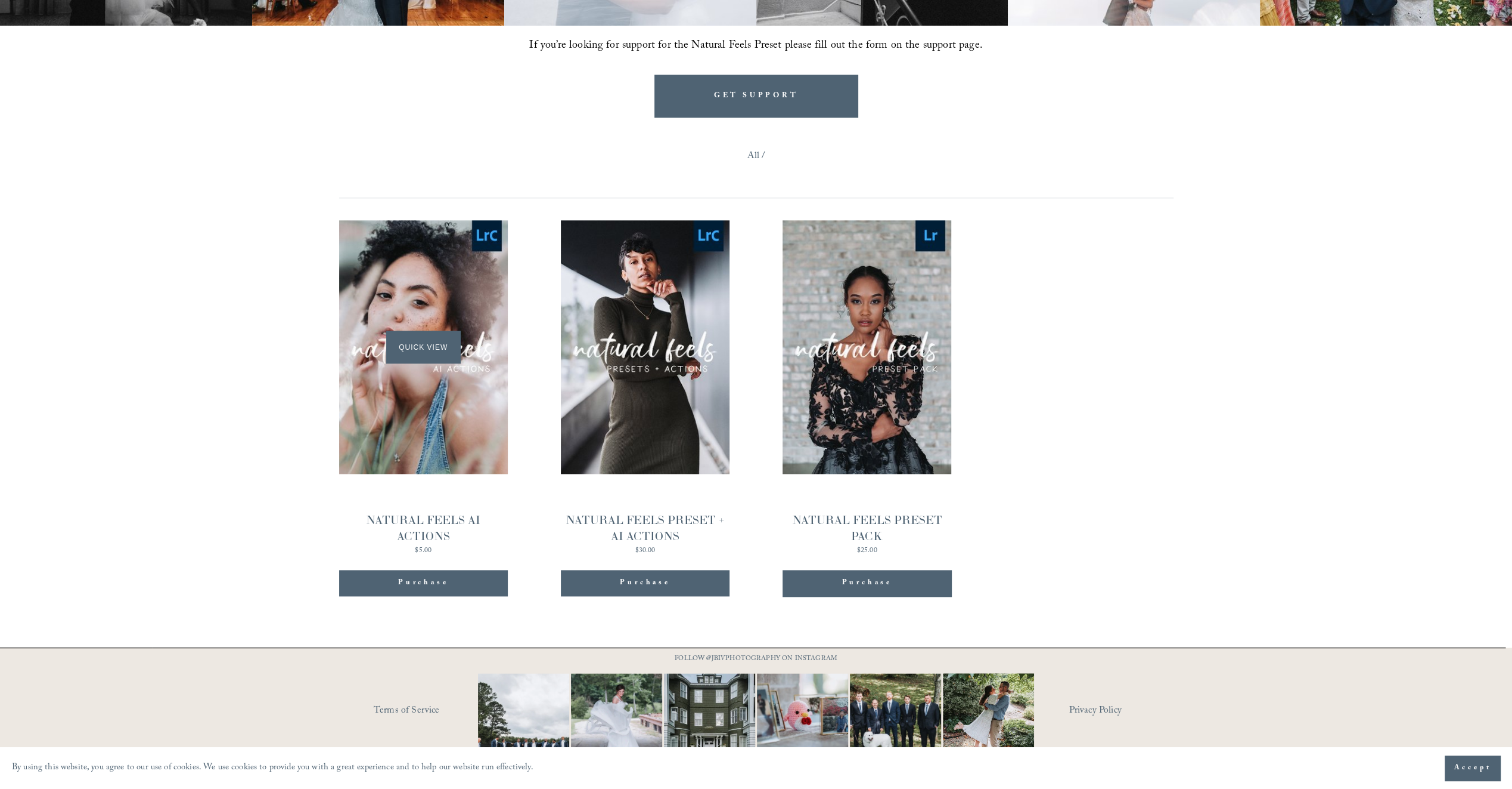
click at [417, 330] on span "Quick View" at bounding box center [424, 346] width 75 height 33
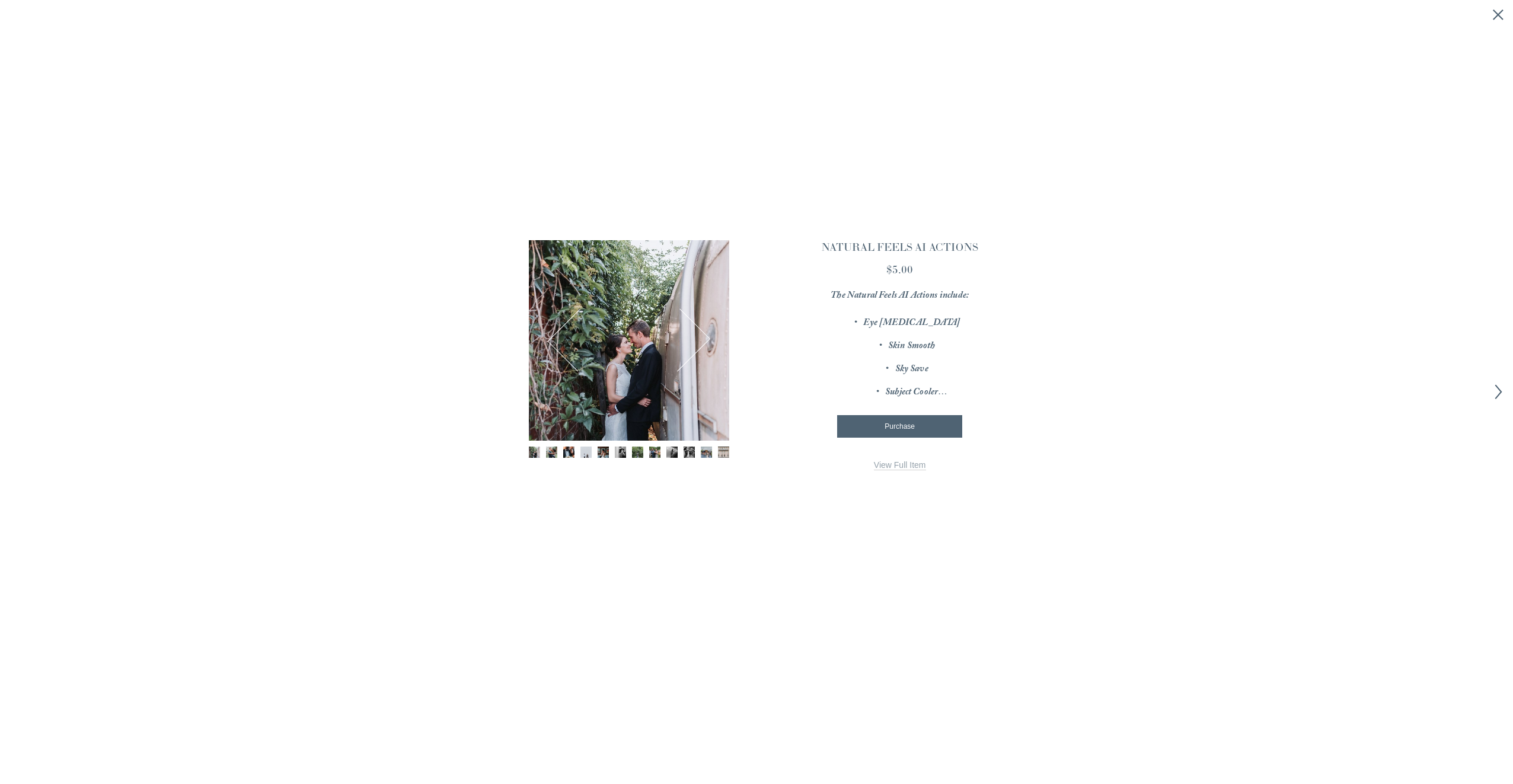
click at [703, 343] on button "Next" at bounding box center [680, 340] width 55 height 58
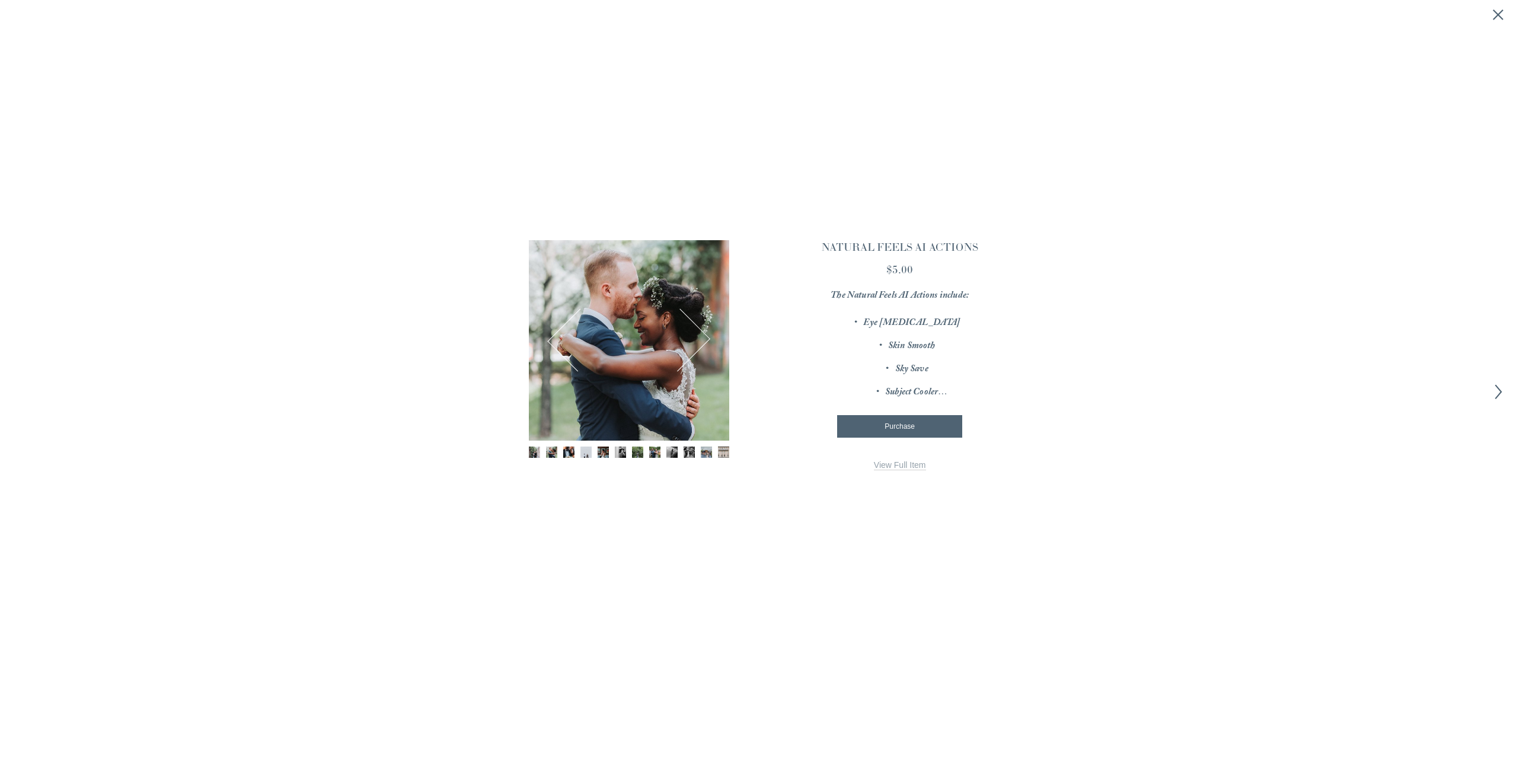
click at [703, 343] on button "Next" at bounding box center [680, 340] width 55 height 58
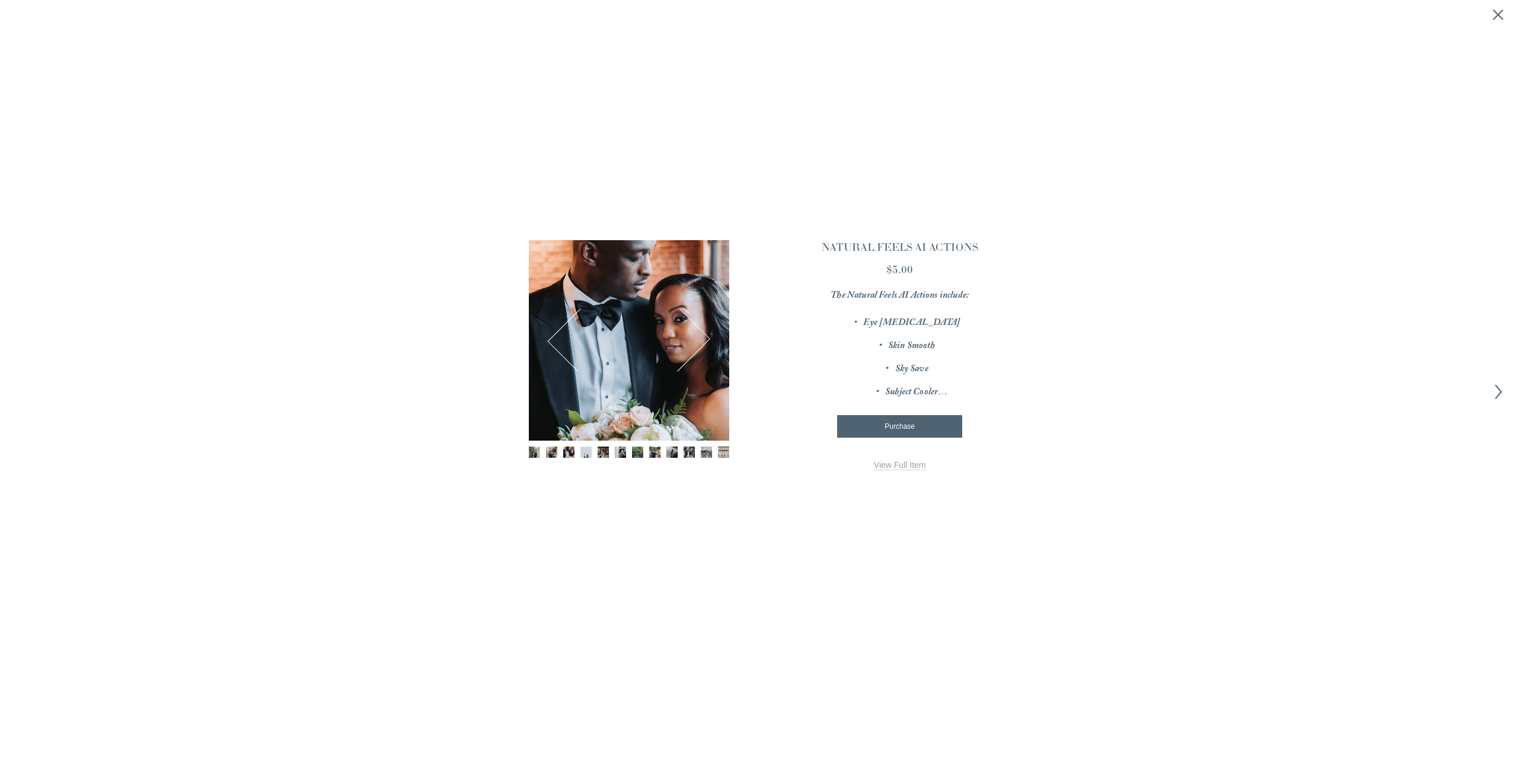
click at [703, 343] on button "Next" at bounding box center [680, 340] width 55 height 58
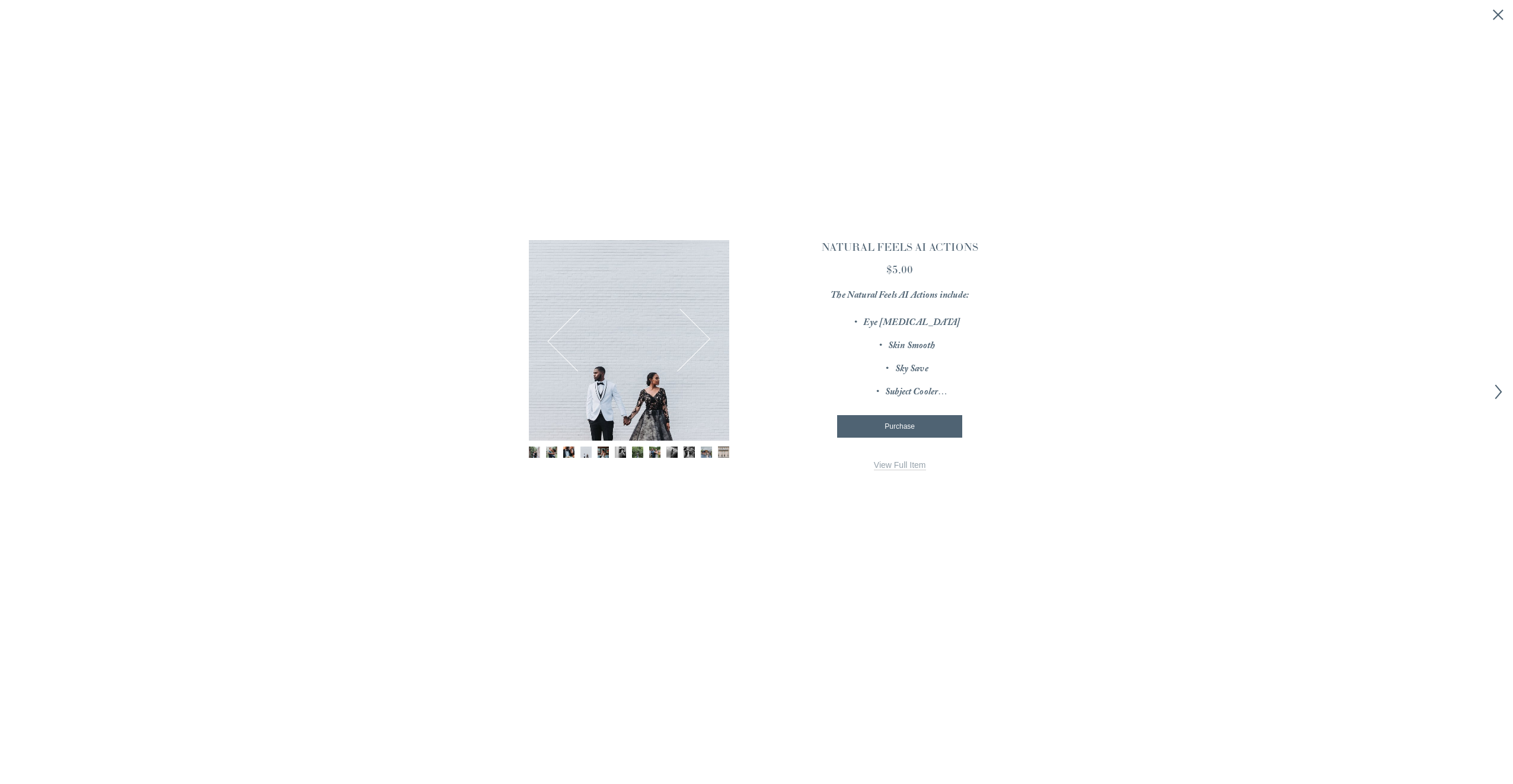
click at [703, 343] on button "Next" at bounding box center [680, 340] width 55 height 58
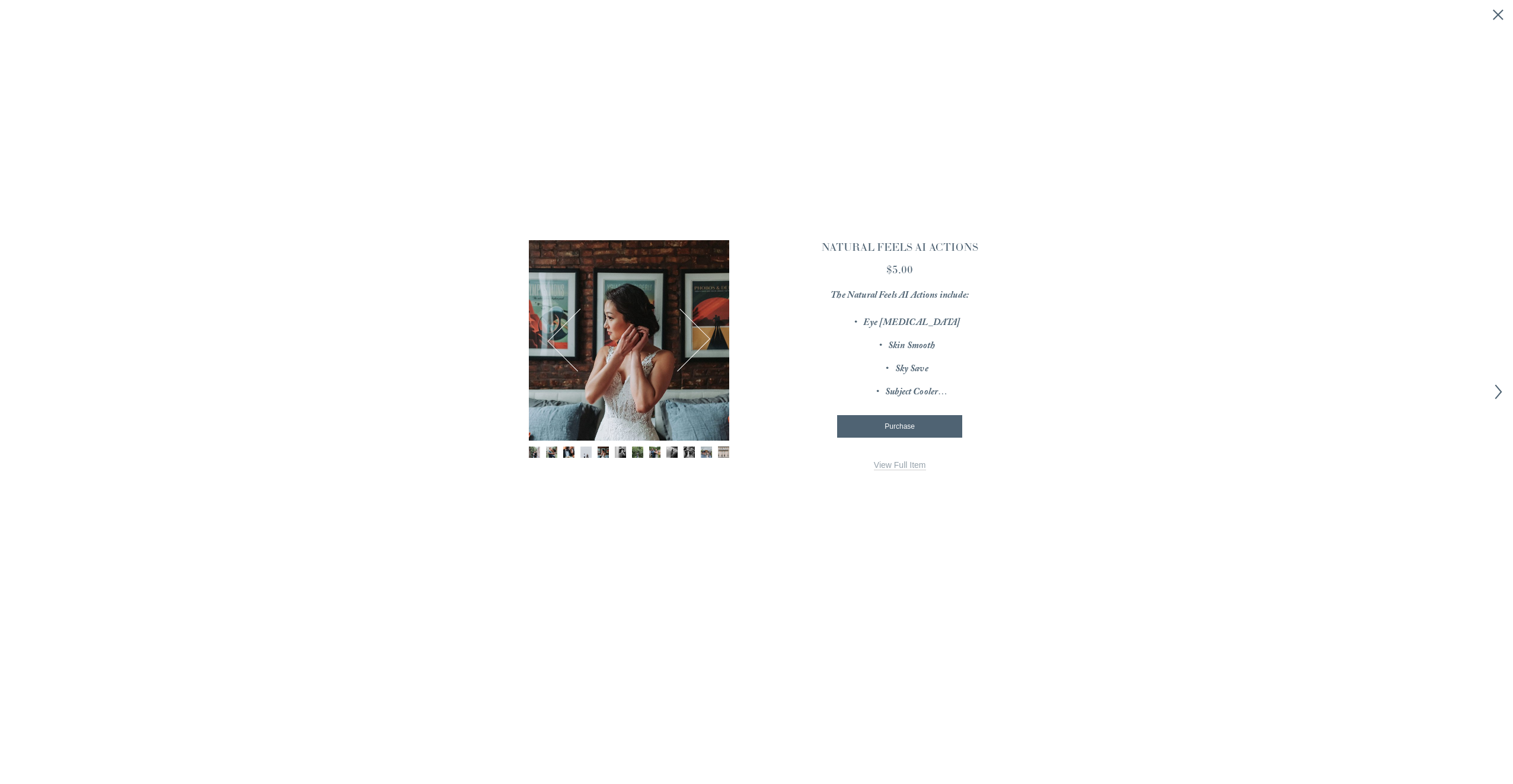
click at [703, 343] on button "Next" at bounding box center [680, 340] width 55 height 58
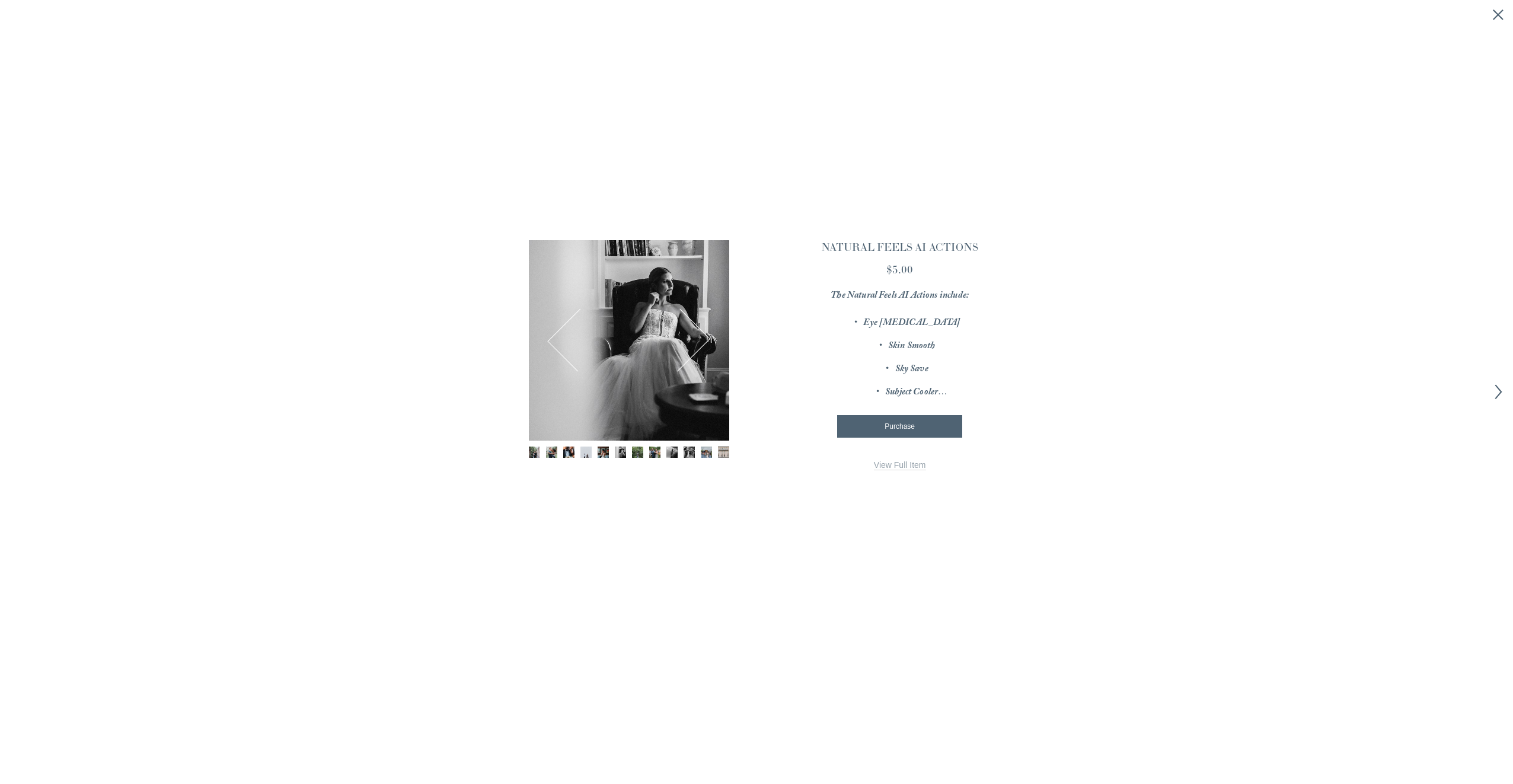
click at [703, 343] on button "Next" at bounding box center [680, 340] width 55 height 58
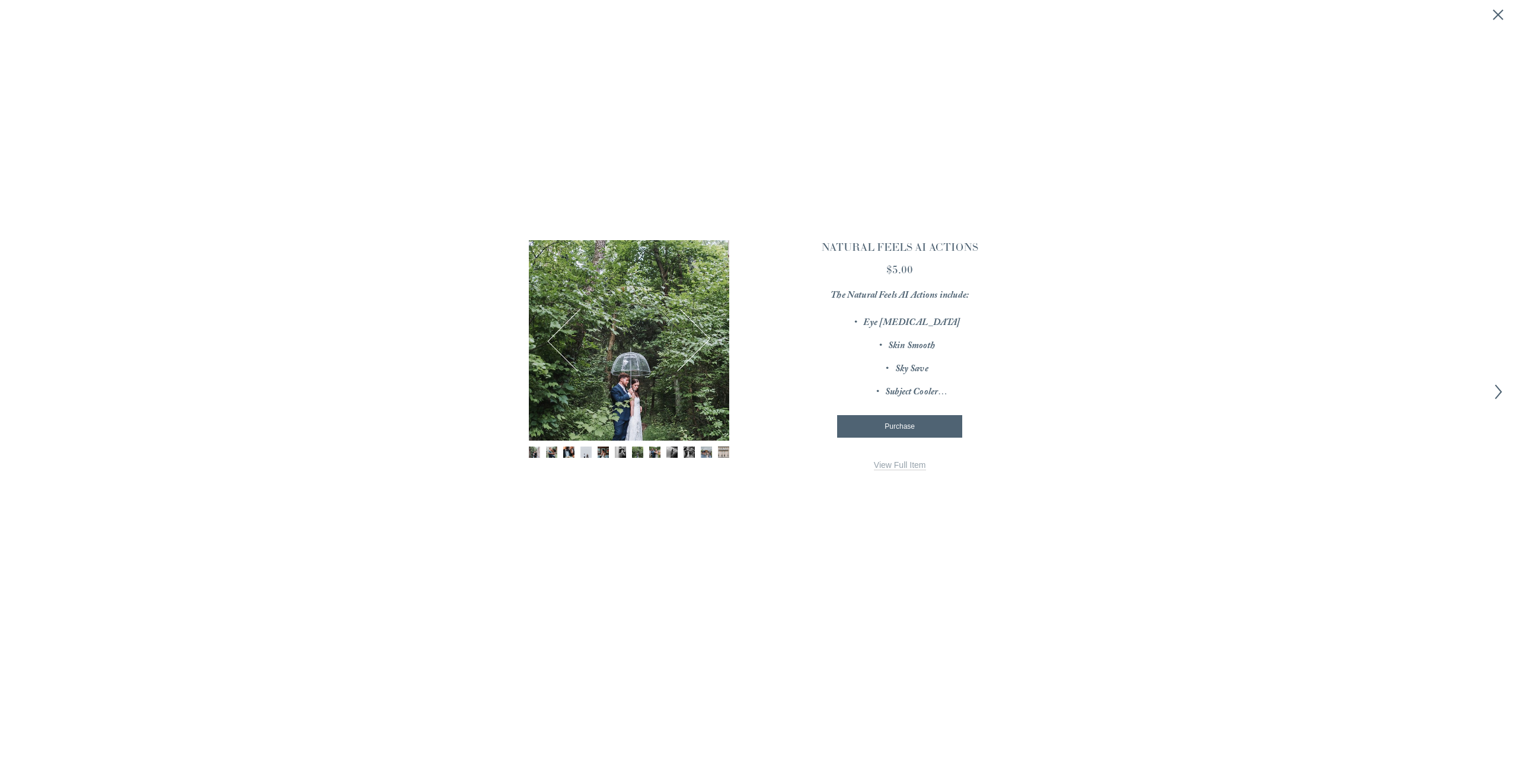
click at [703, 343] on button "Next" at bounding box center [680, 340] width 55 height 58
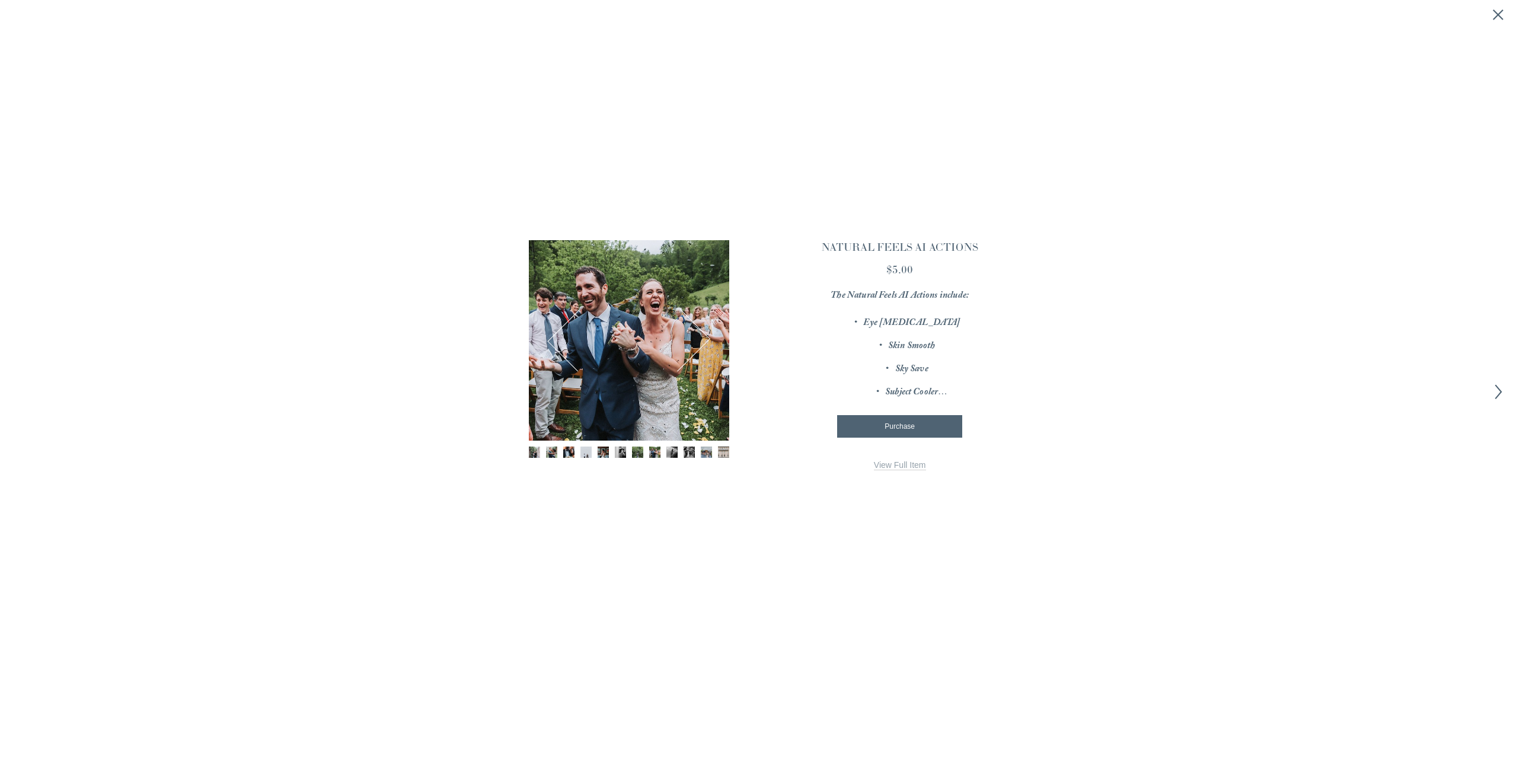
click at [703, 343] on button "Next" at bounding box center [680, 340] width 55 height 58
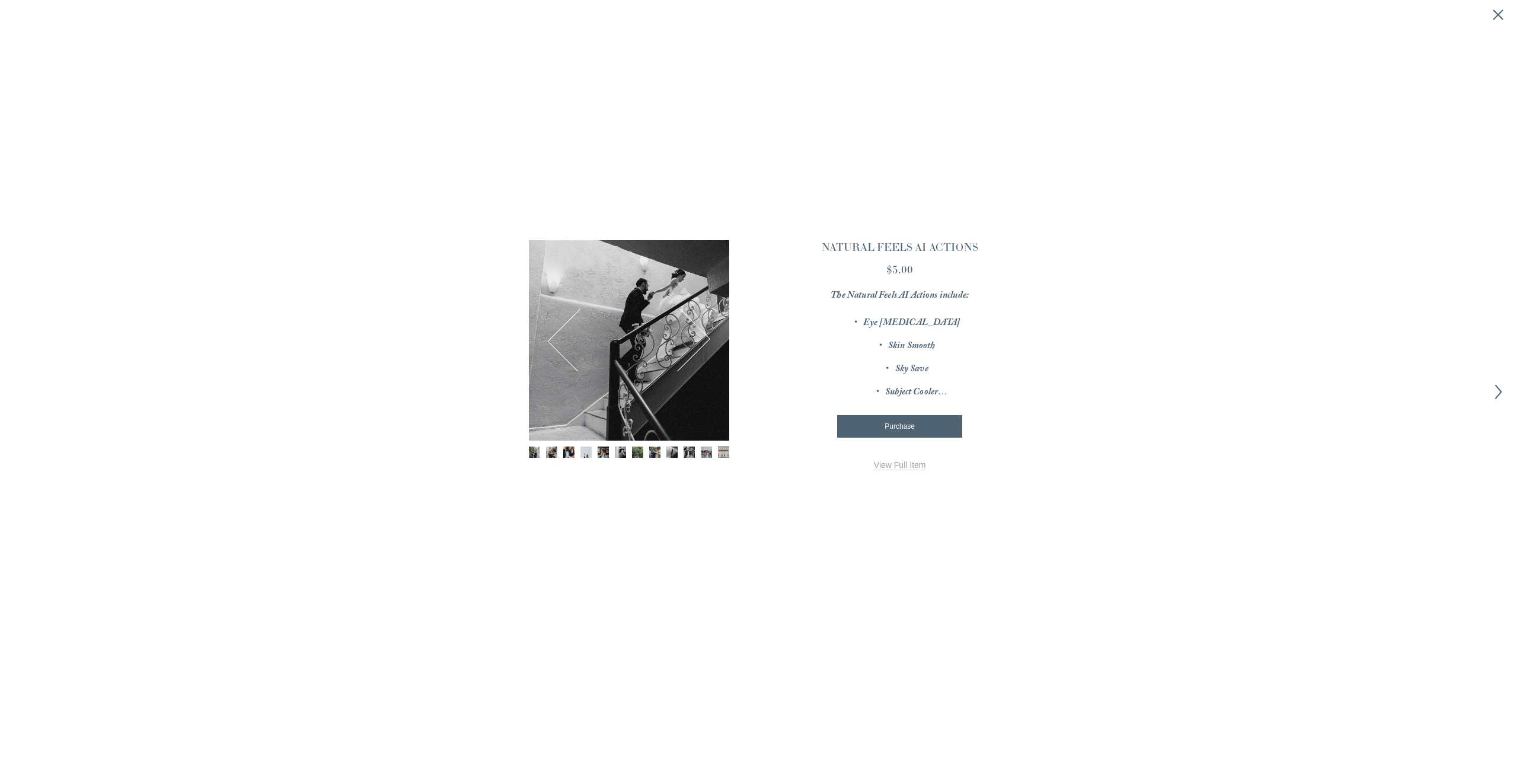
click at [703, 343] on button "Next" at bounding box center [680, 340] width 55 height 58
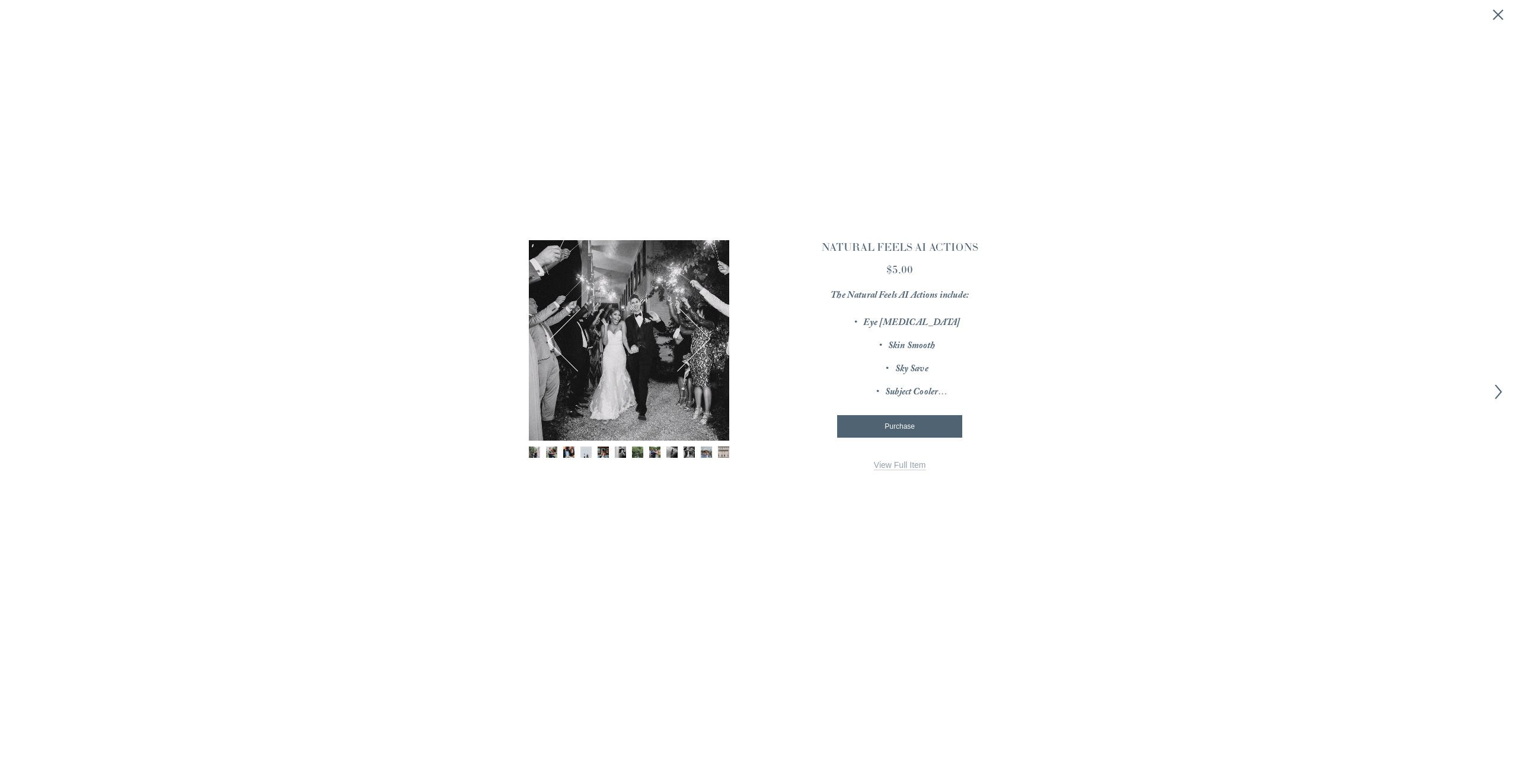
click at [703, 343] on button "Next" at bounding box center [680, 340] width 55 height 58
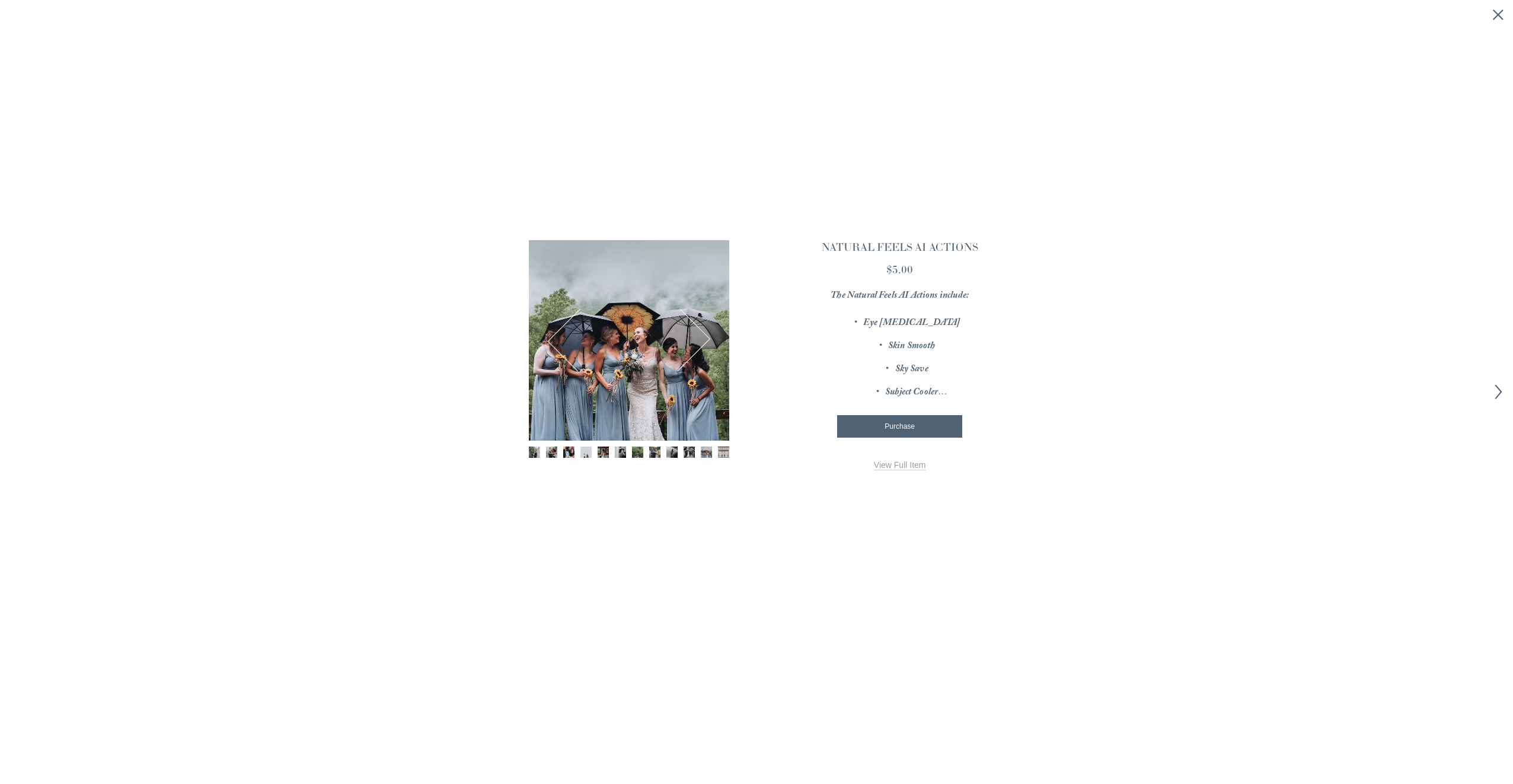
click at [703, 343] on button "Next" at bounding box center [680, 340] width 55 height 58
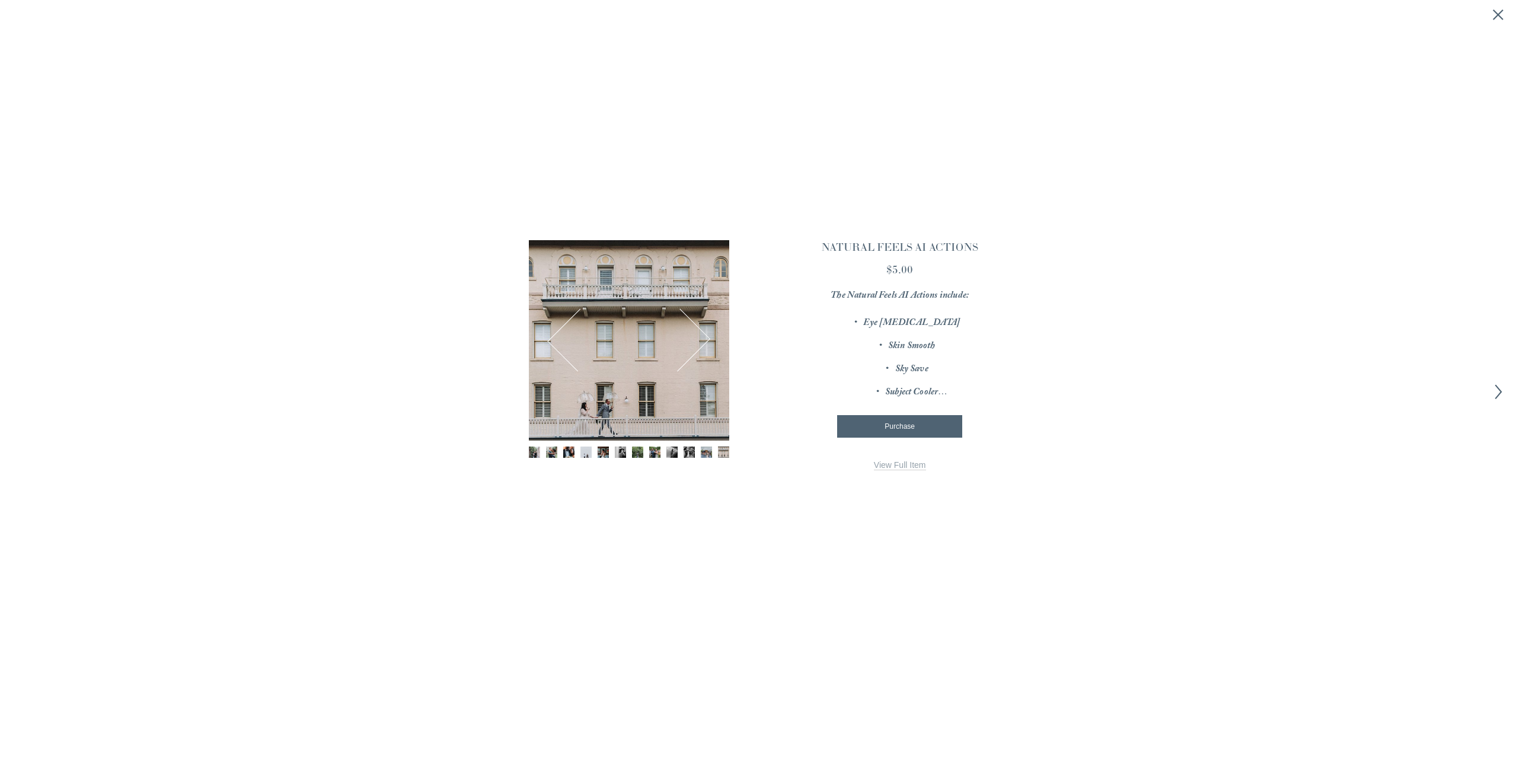
click at [703, 343] on button "Next" at bounding box center [680, 340] width 55 height 58
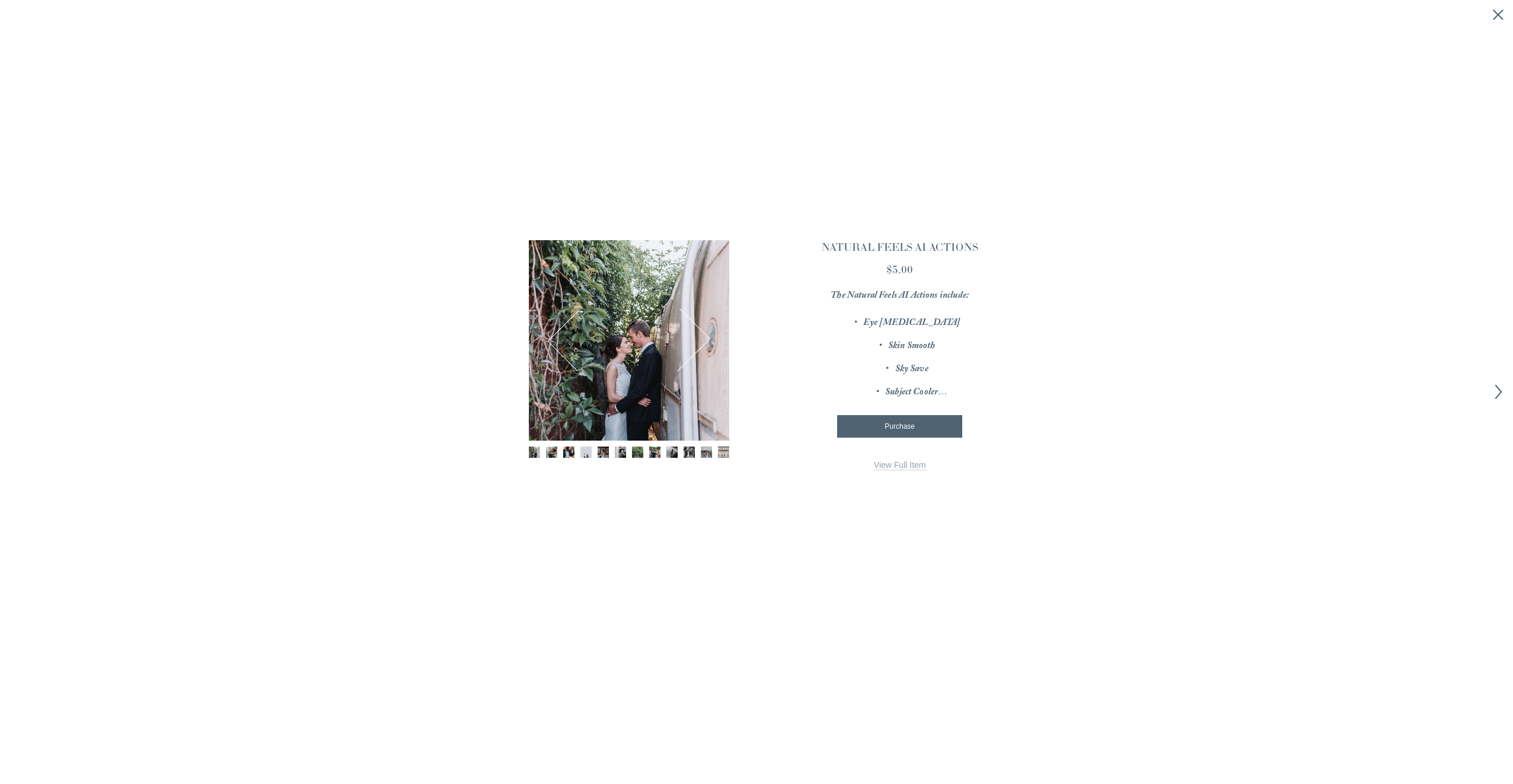
click at [703, 343] on button "Next" at bounding box center [680, 340] width 55 height 58
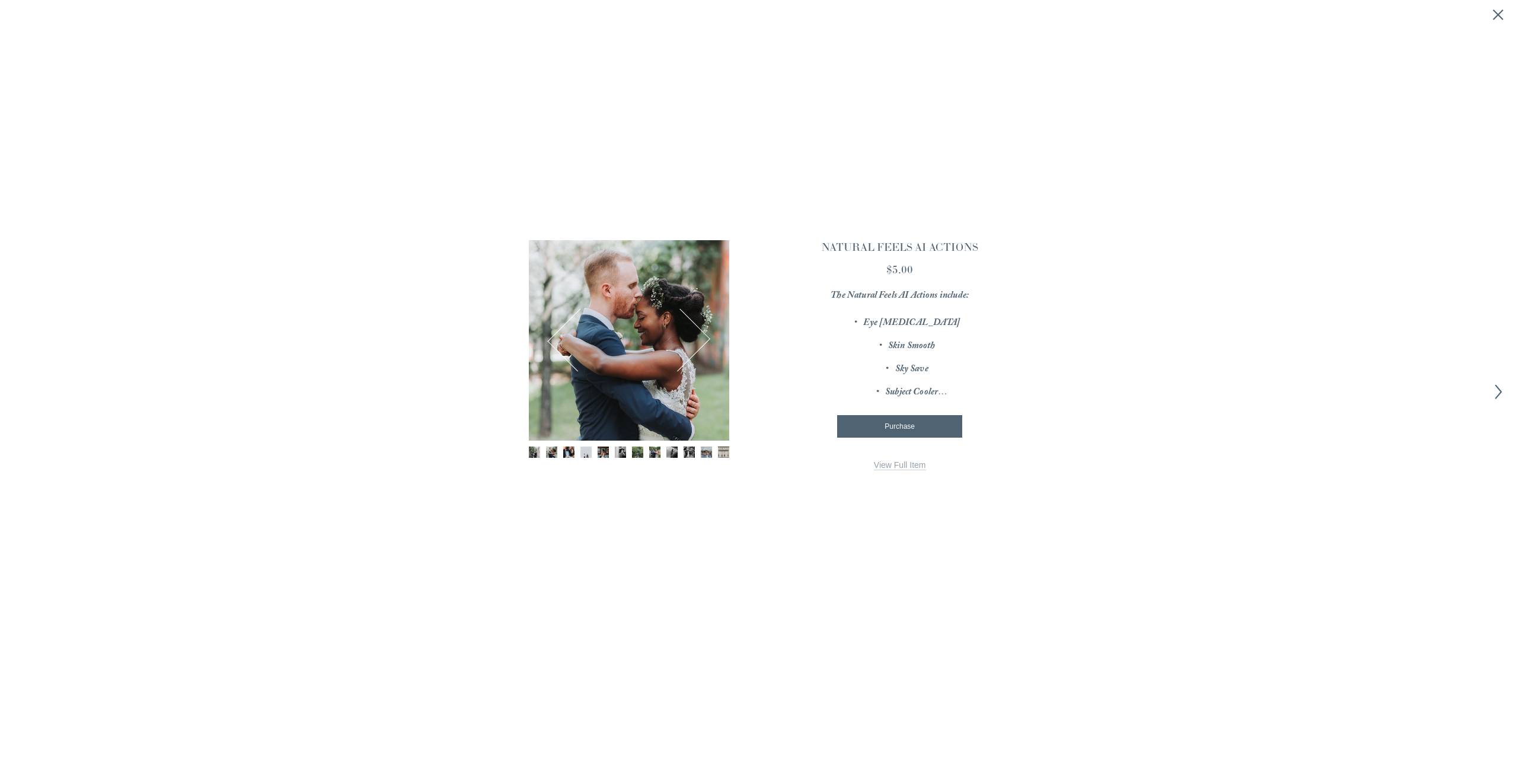
click at [703, 343] on button "Next" at bounding box center [680, 340] width 55 height 58
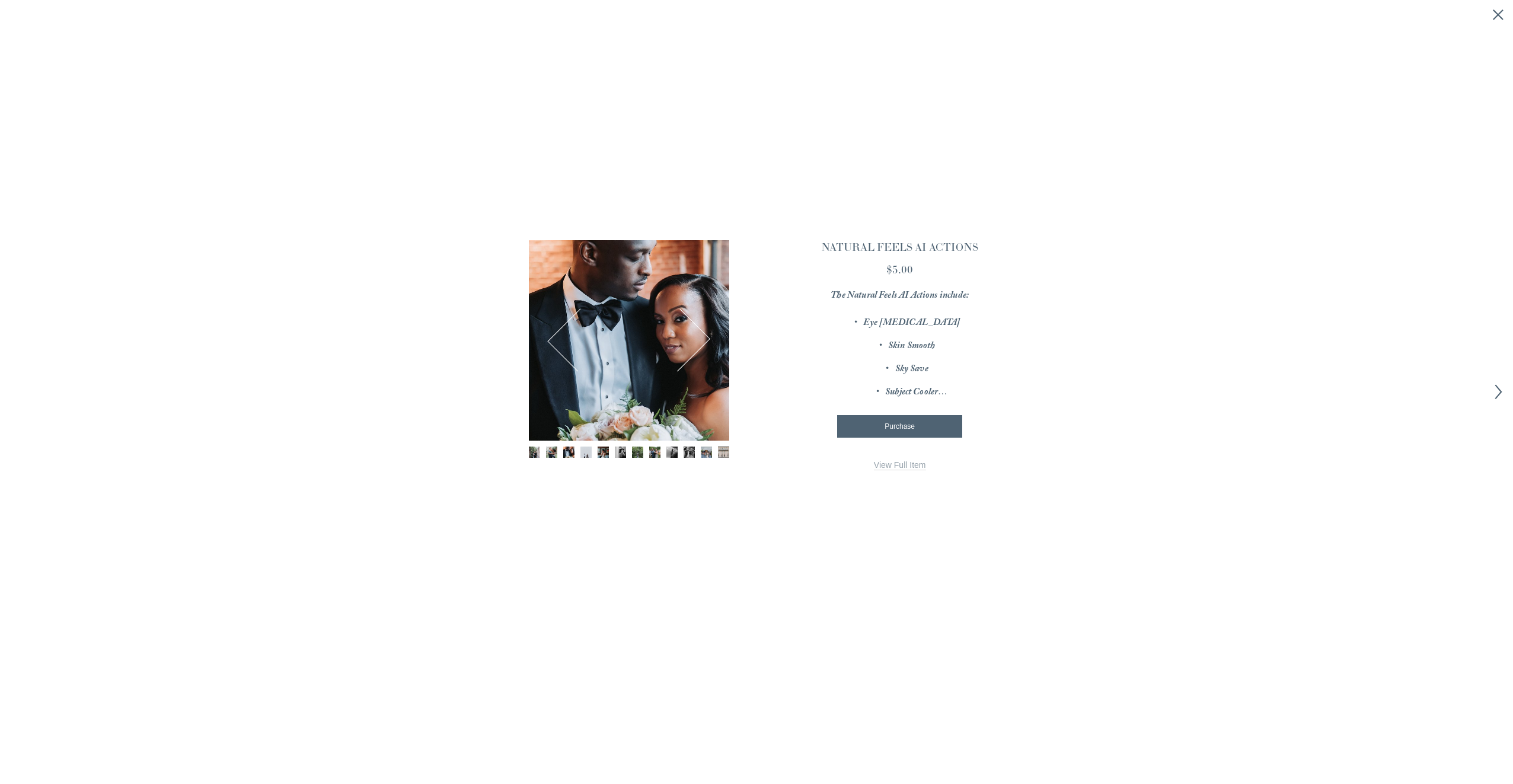
click at [560, 345] on button "Previous" at bounding box center [579, 340] width 55 height 58
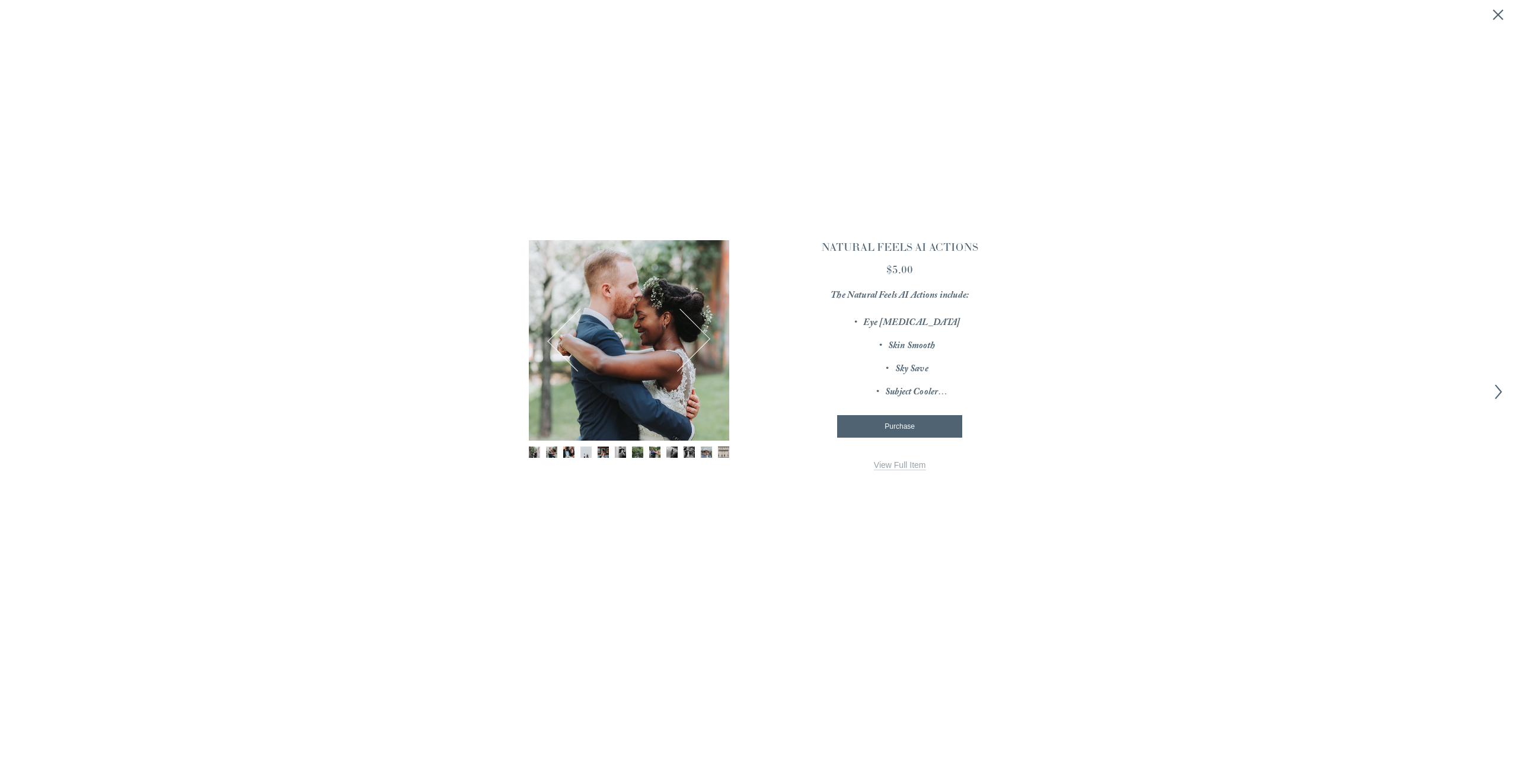
click at [892, 464] on link "View Full Item" at bounding box center [899, 465] width 52 height 10
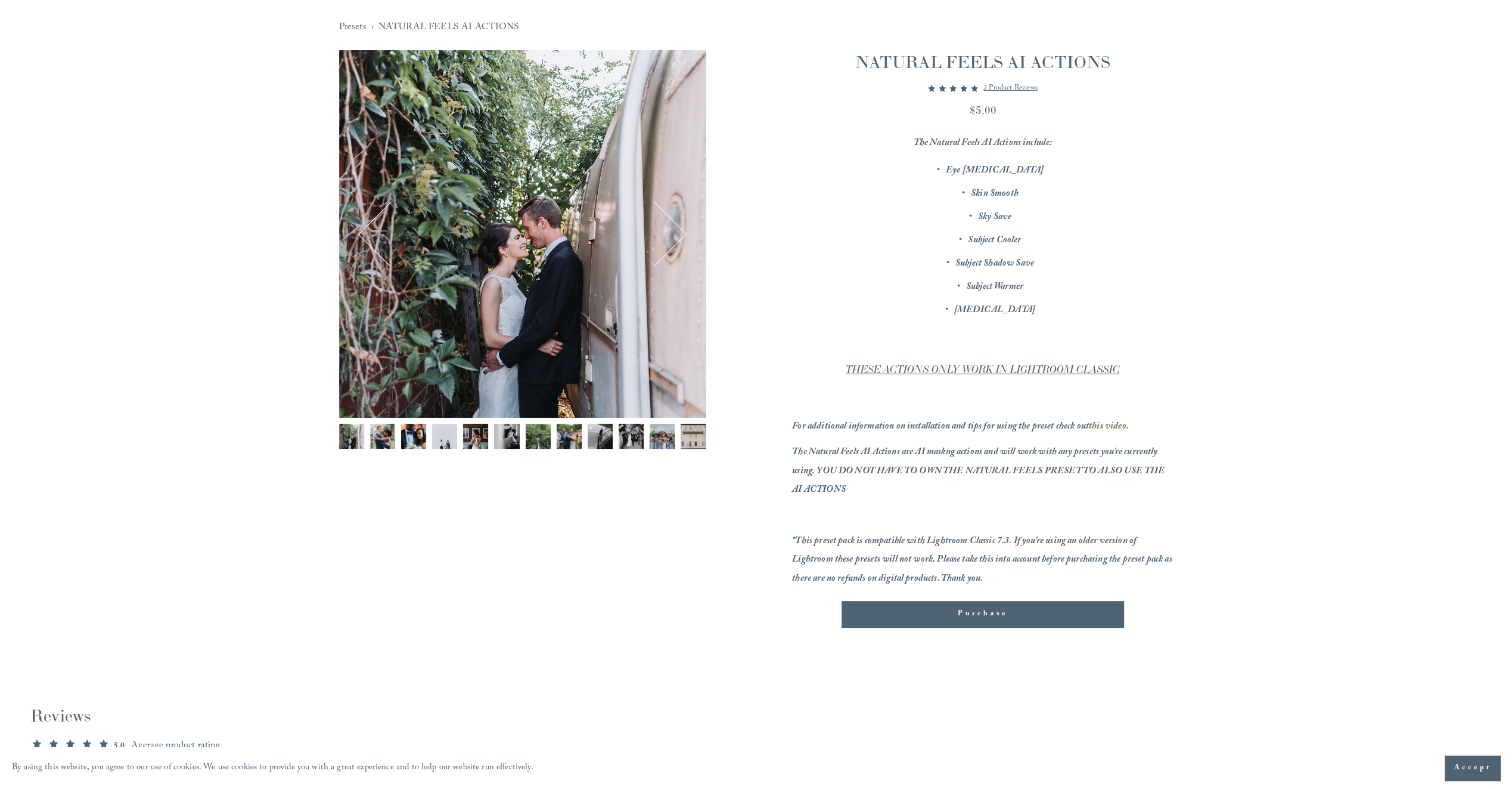
scroll to position [119, 0]
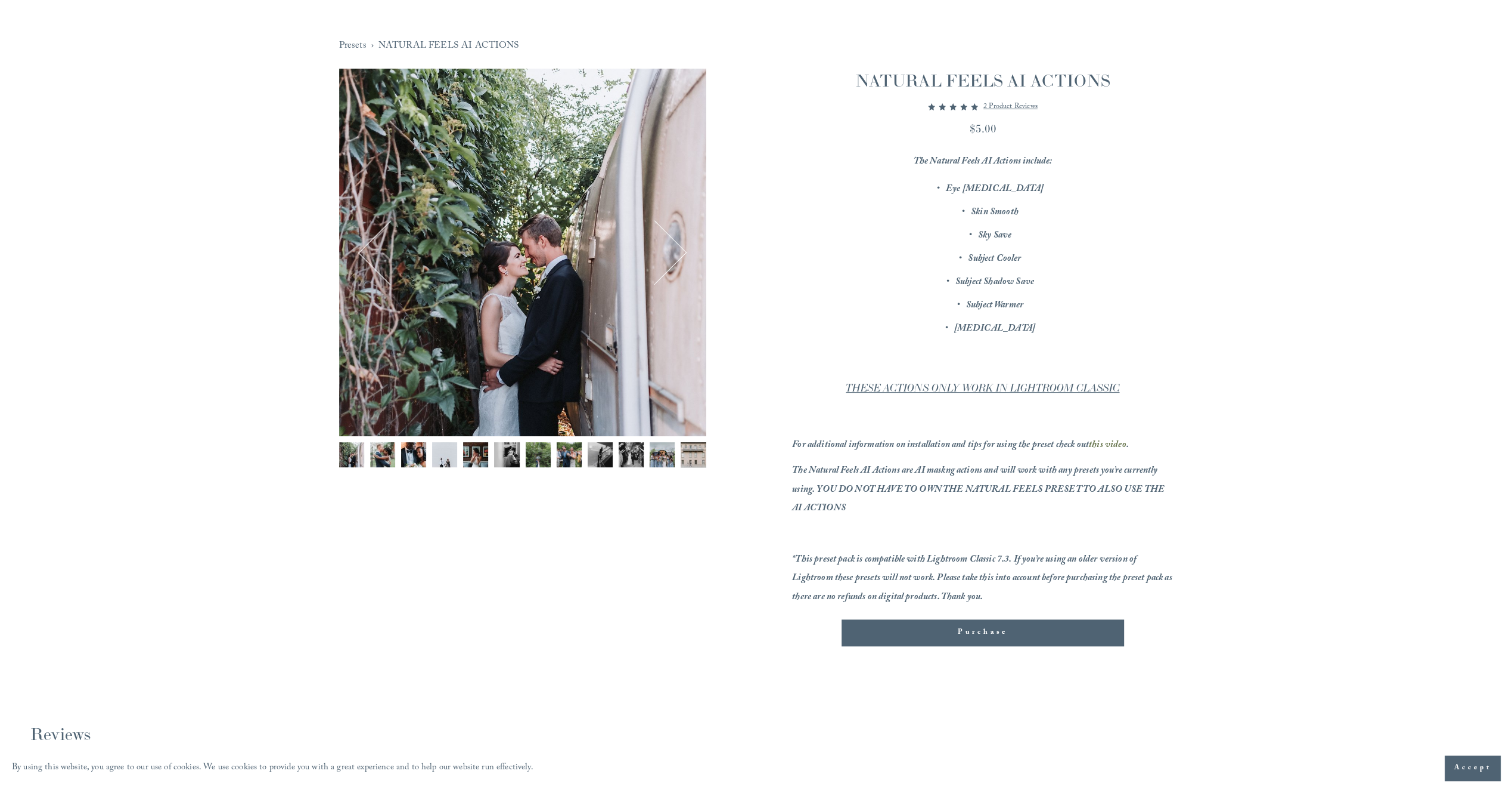
click at [683, 252] on button "Next" at bounding box center [654, 252] width 57 height 57
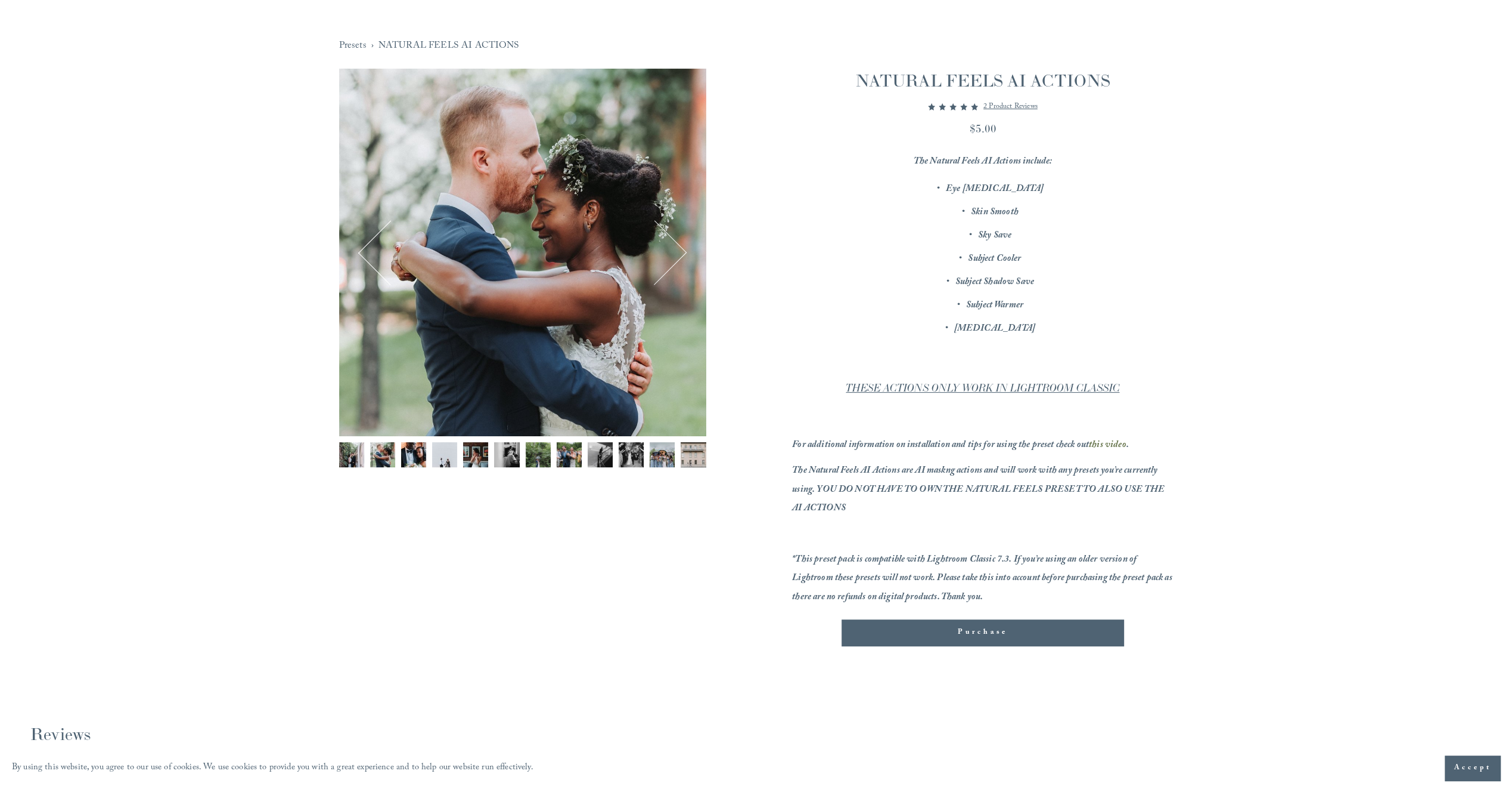
click at [683, 252] on button "Next" at bounding box center [654, 252] width 57 height 57
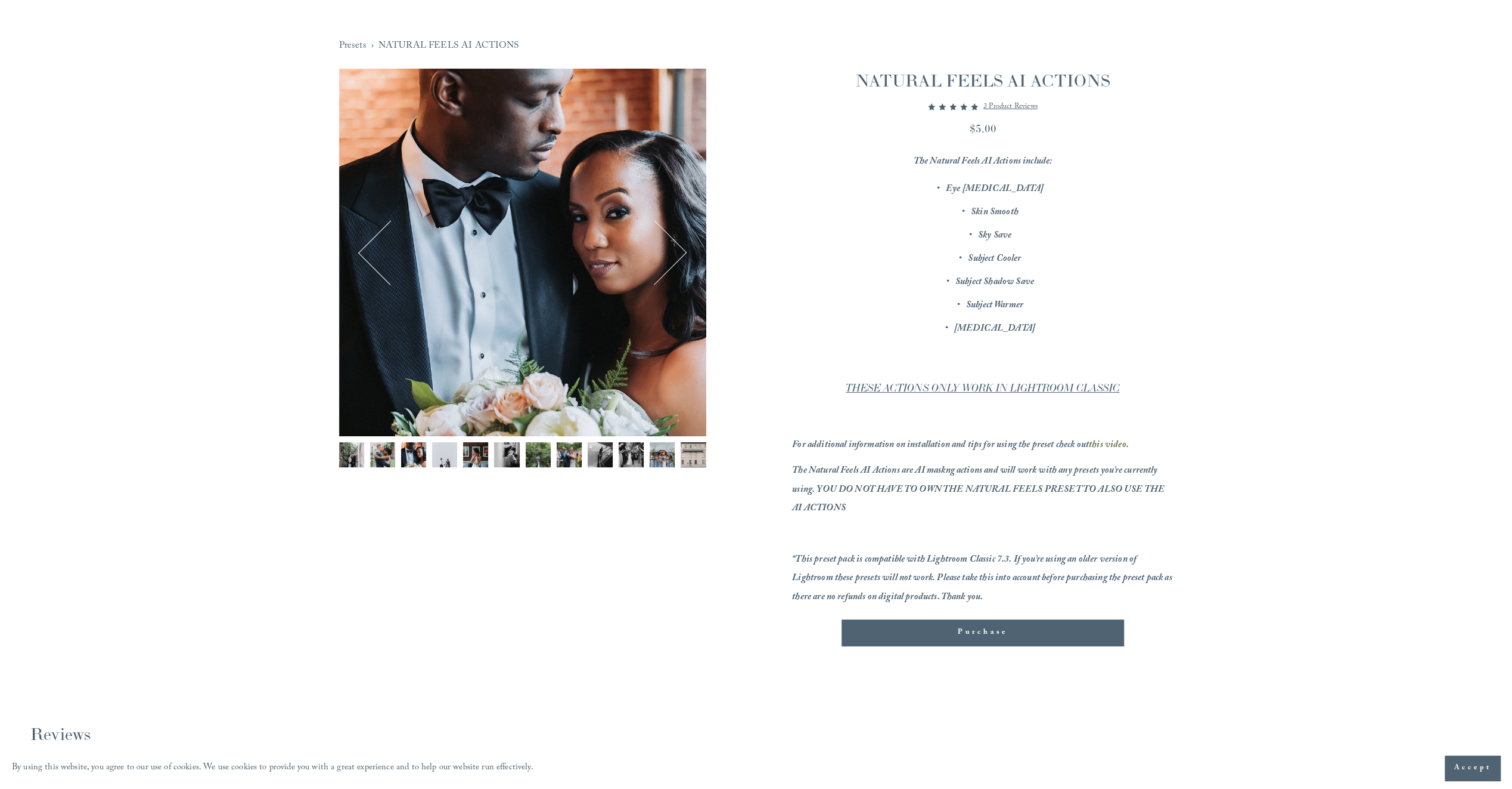
click at [683, 252] on button "Next" at bounding box center [654, 252] width 57 height 57
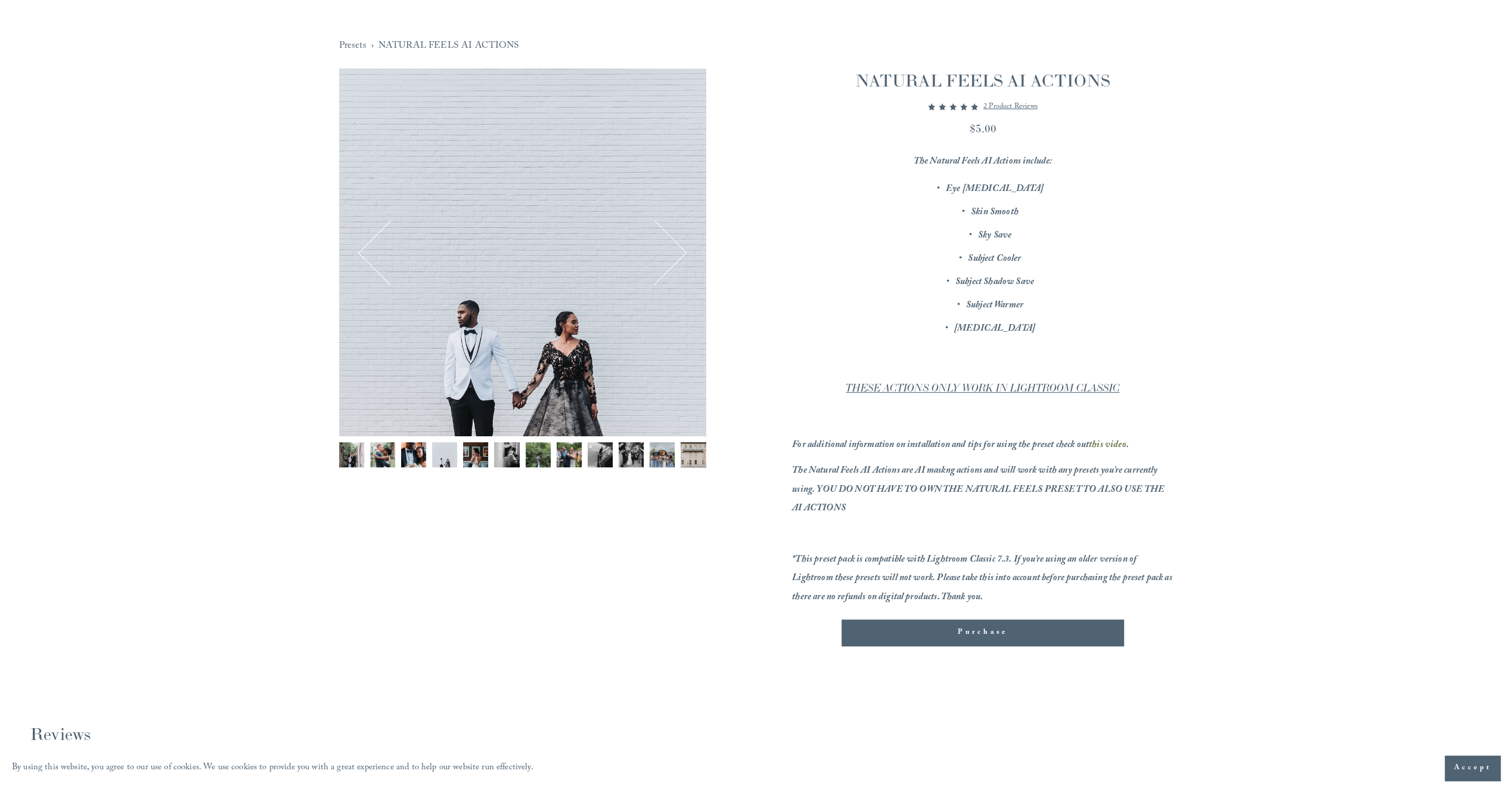
click at [683, 252] on button "Next" at bounding box center [654, 252] width 57 height 57
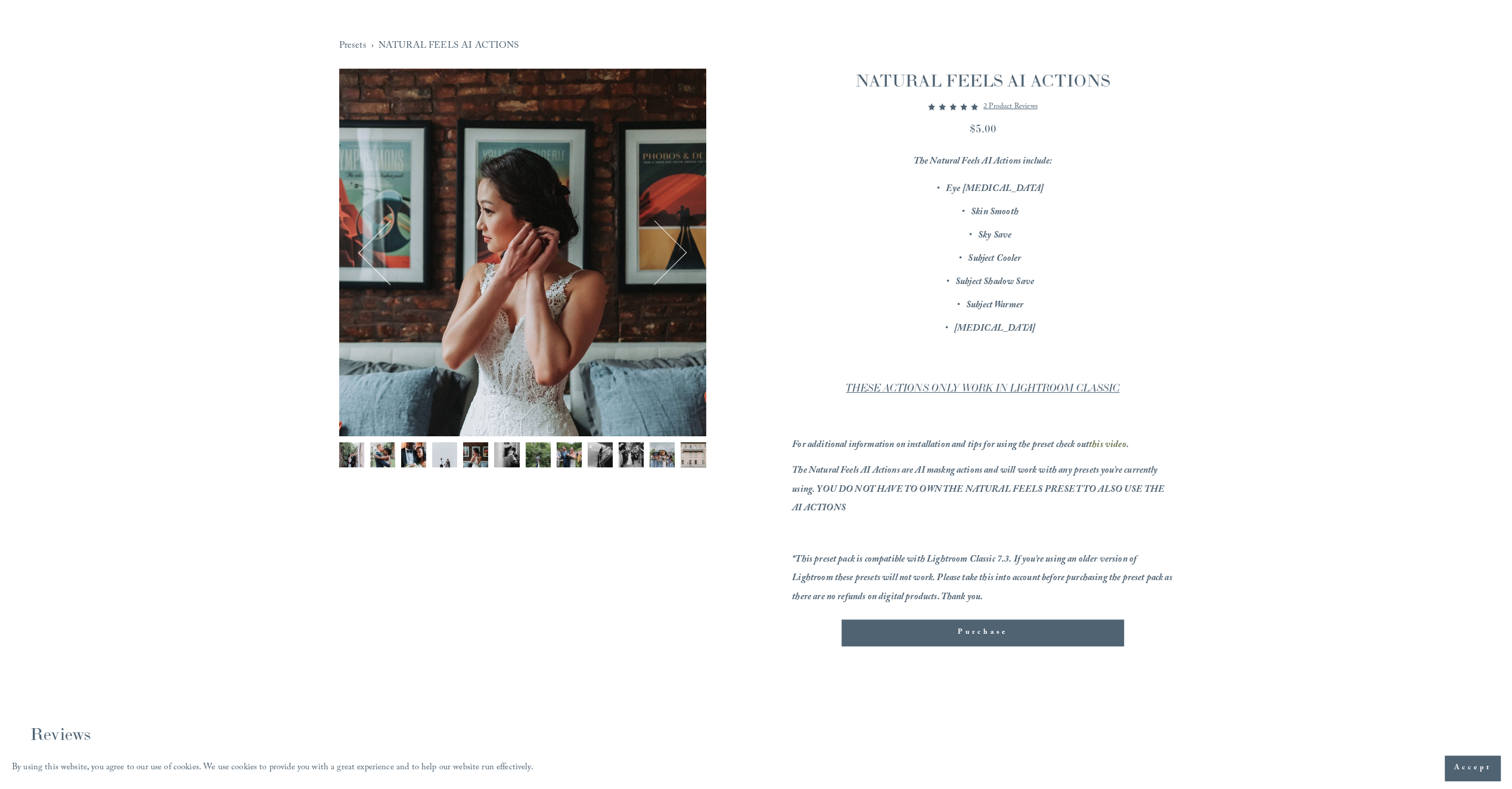
click at [680, 254] on button "Next" at bounding box center [654, 252] width 57 height 57
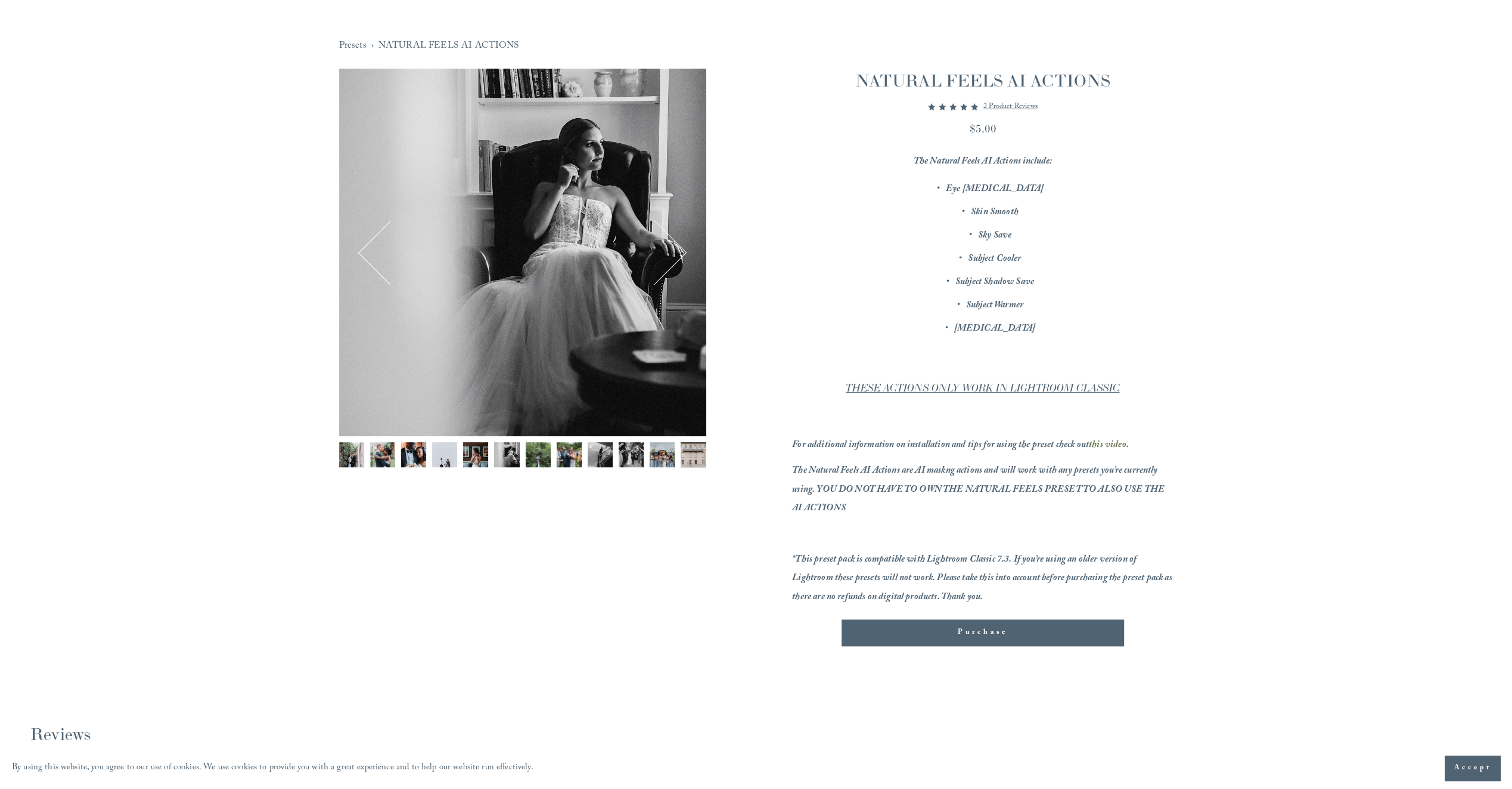
click at [680, 254] on button "Next" at bounding box center [654, 252] width 57 height 57
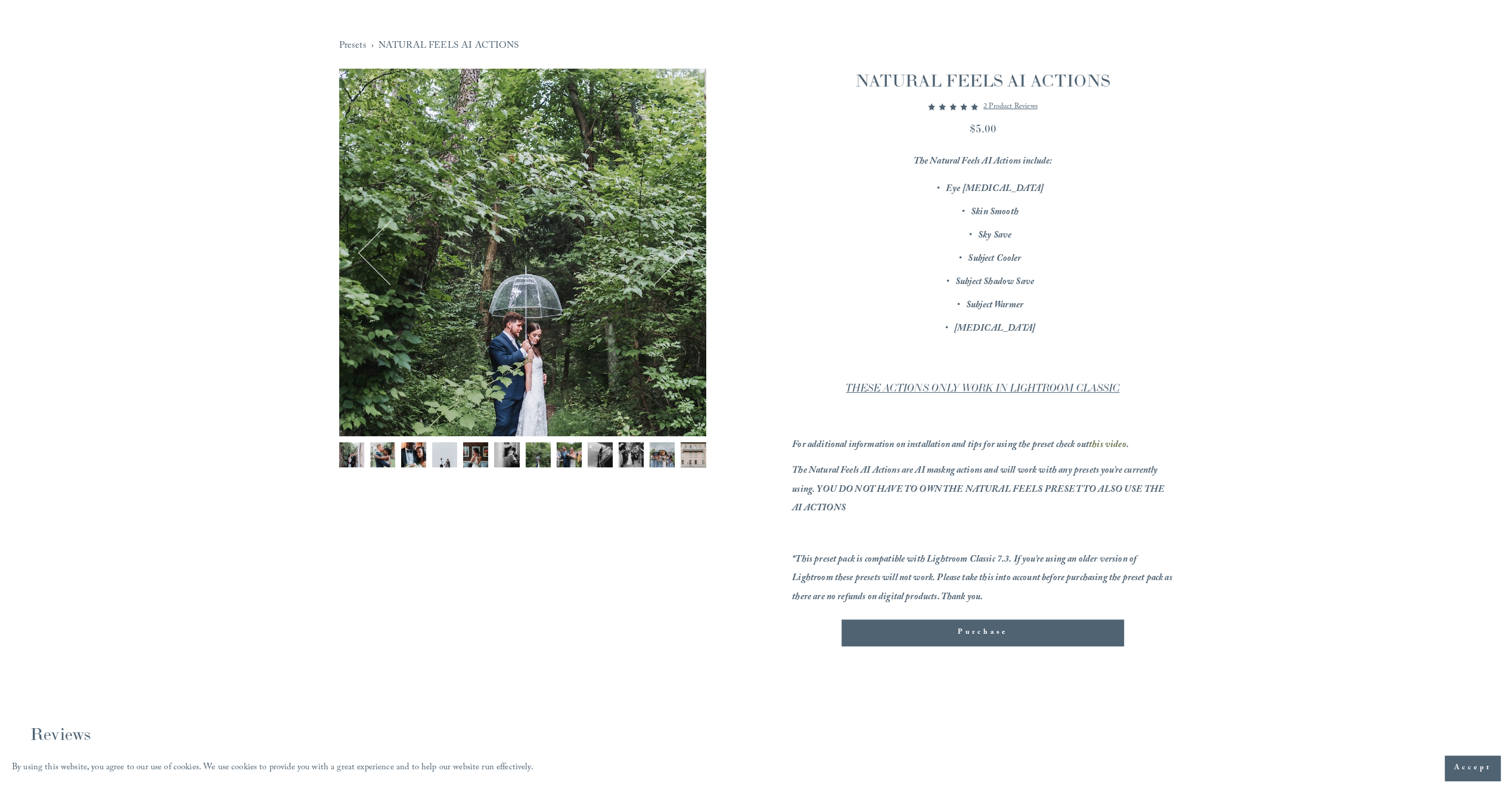
click at [680, 254] on button "Next" at bounding box center [654, 252] width 57 height 57
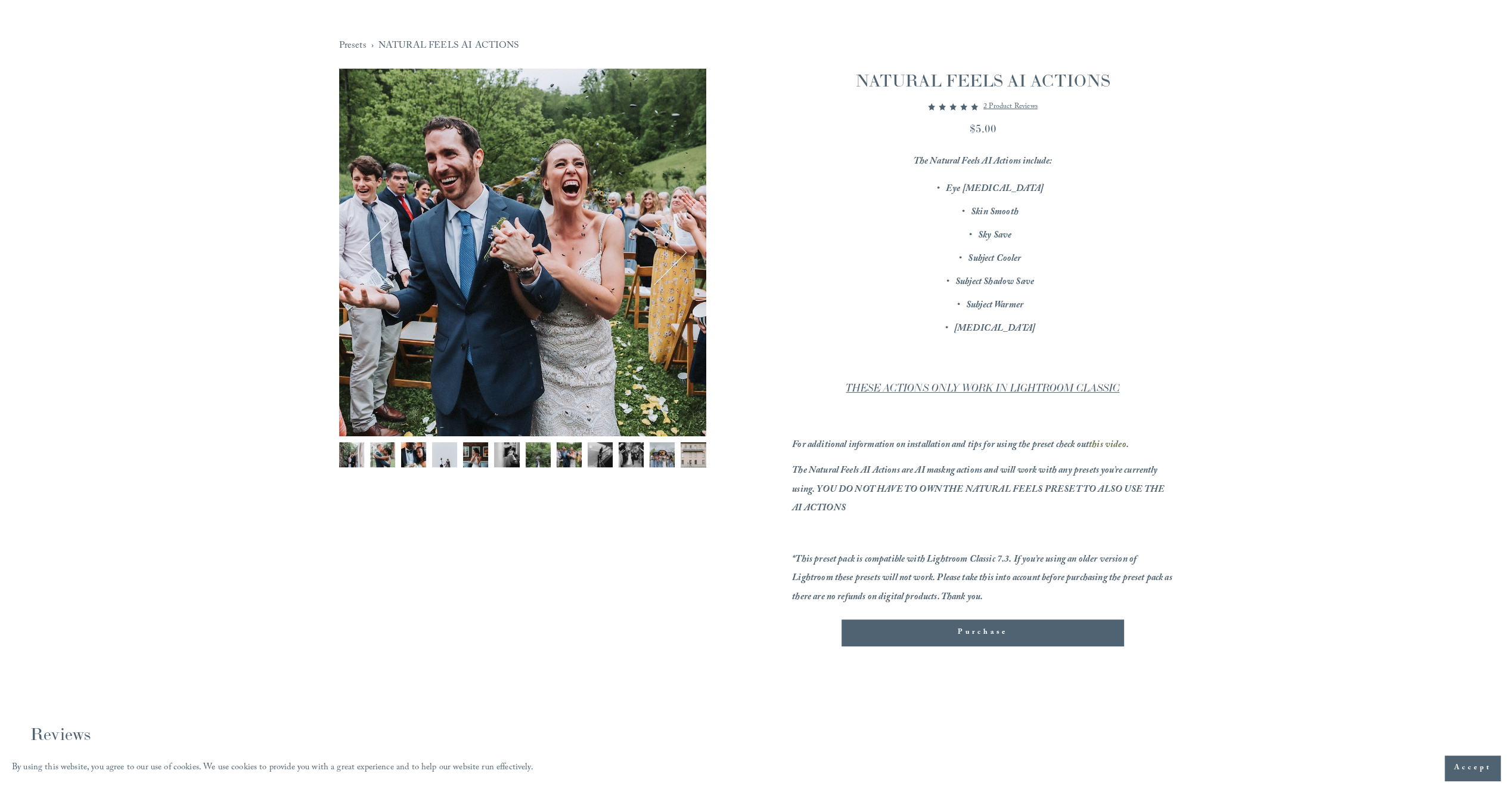
click at [370, 250] on button "Previous" at bounding box center [390, 252] width 57 height 57
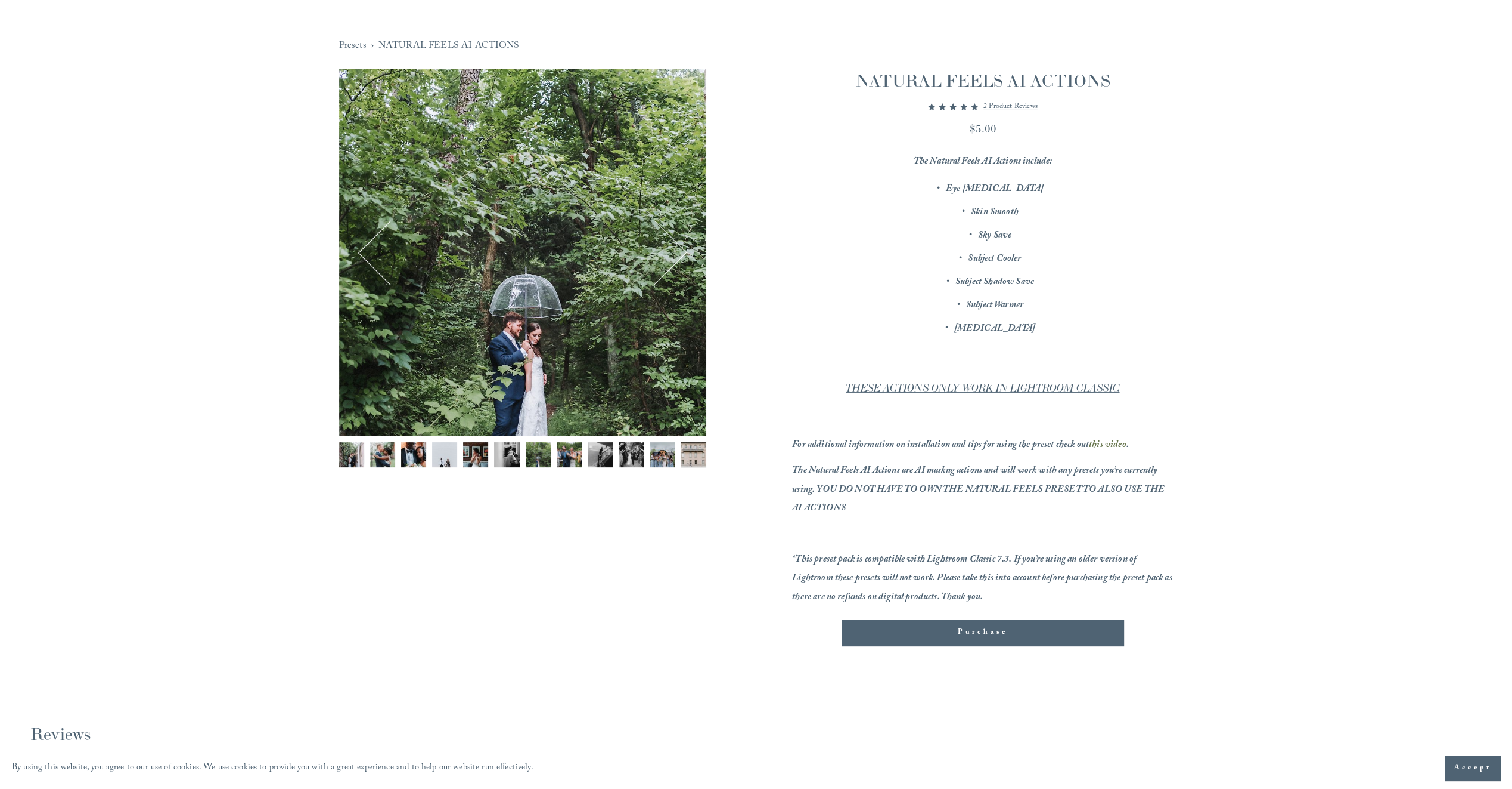
scroll to position [0, 0]
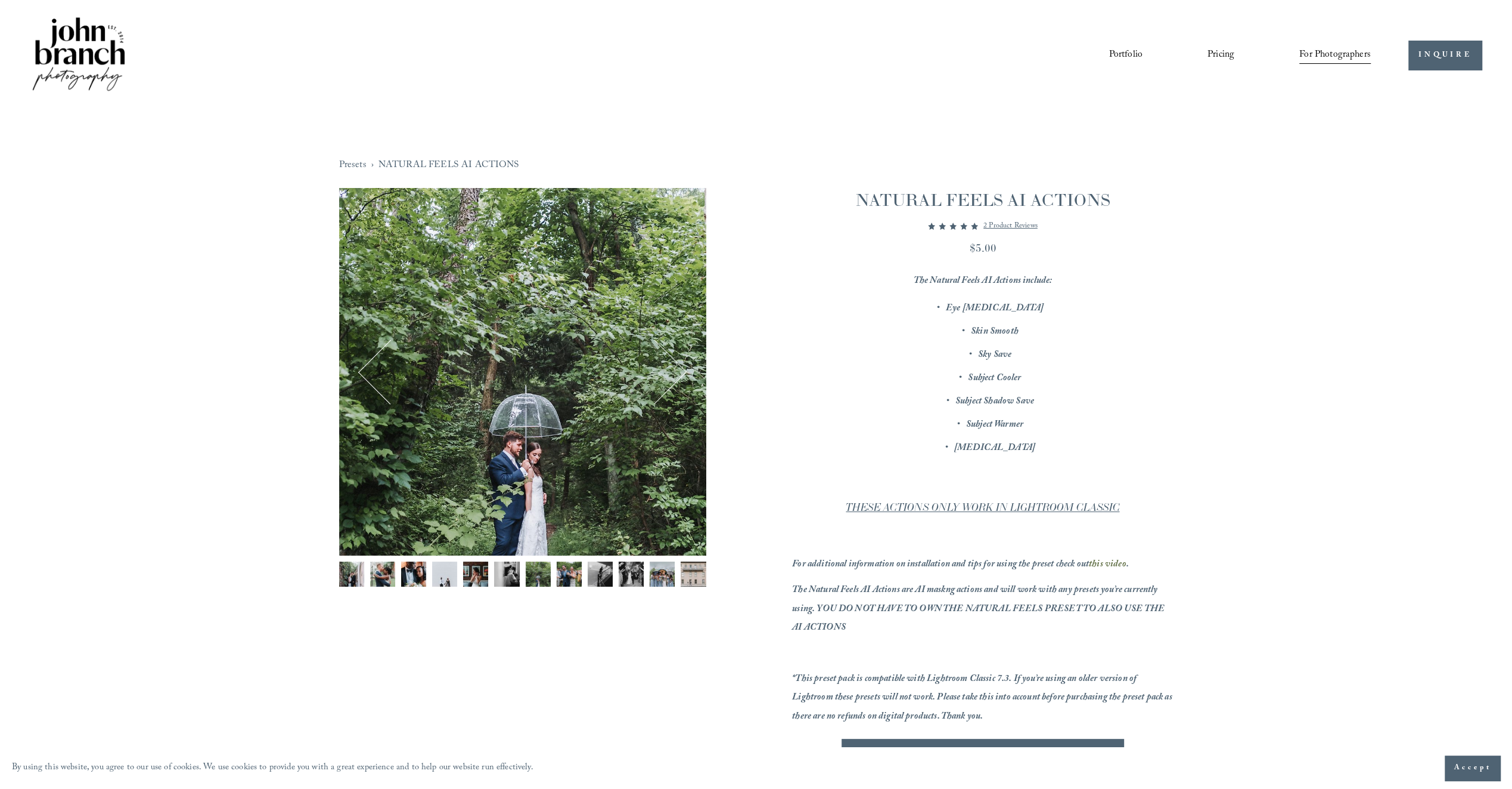
click at [1225, 53] on link "Pricing" at bounding box center [1220, 55] width 27 height 21
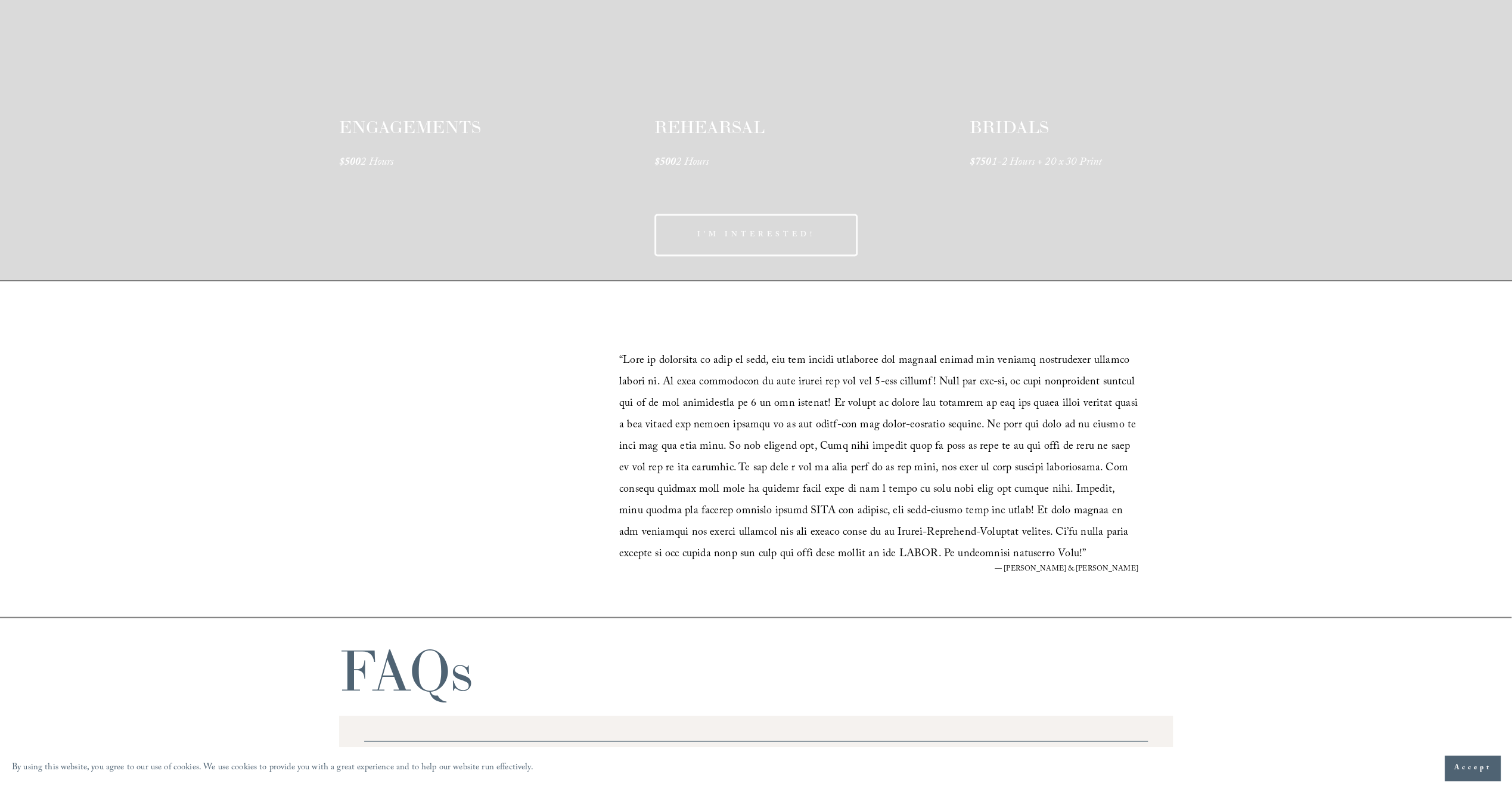
scroll to position [2327, 0]
